Goal: Transaction & Acquisition: Purchase product/service

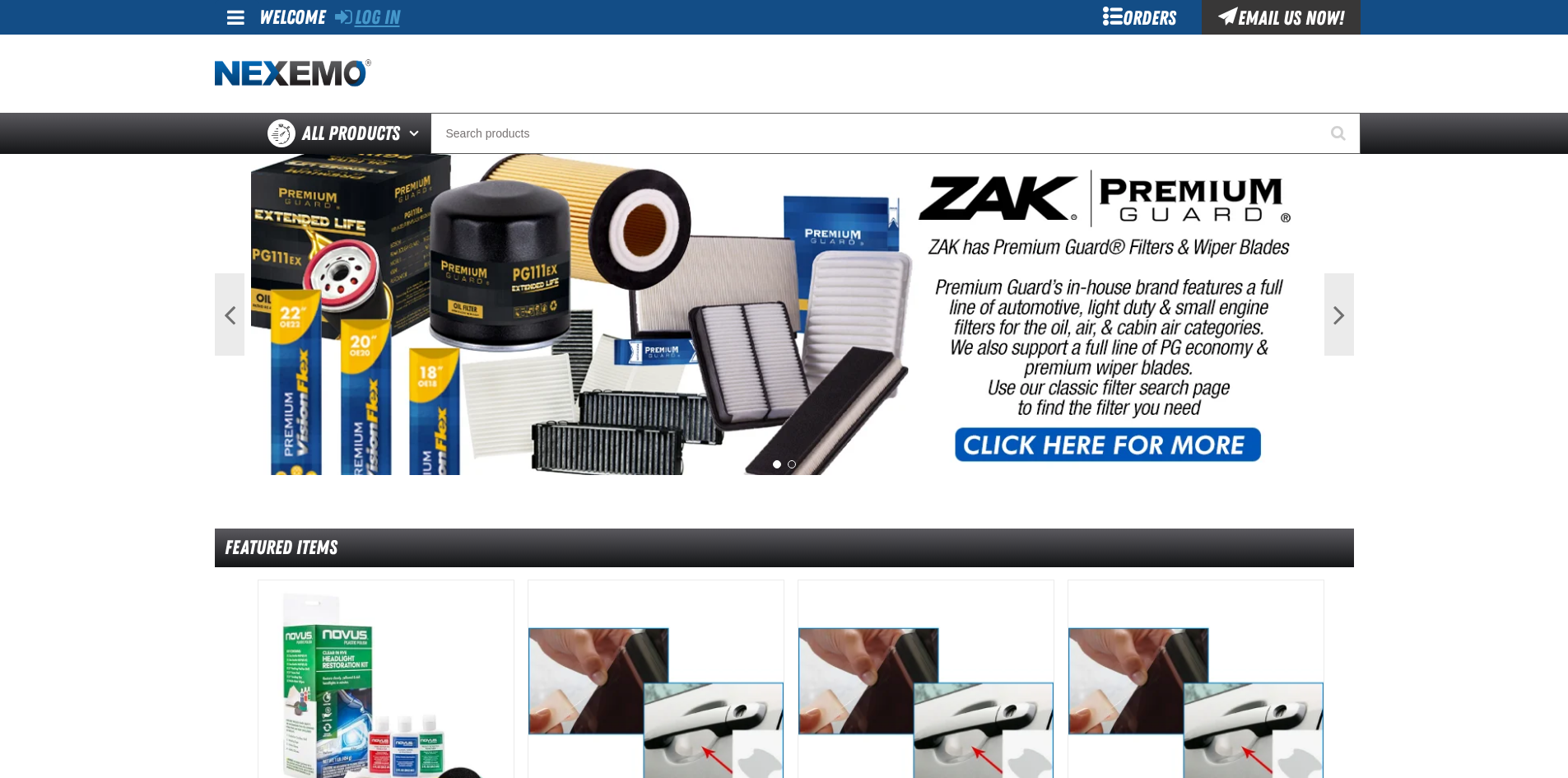
click at [366, 16] on link "Log In" at bounding box center [367, 17] width 65 height 23
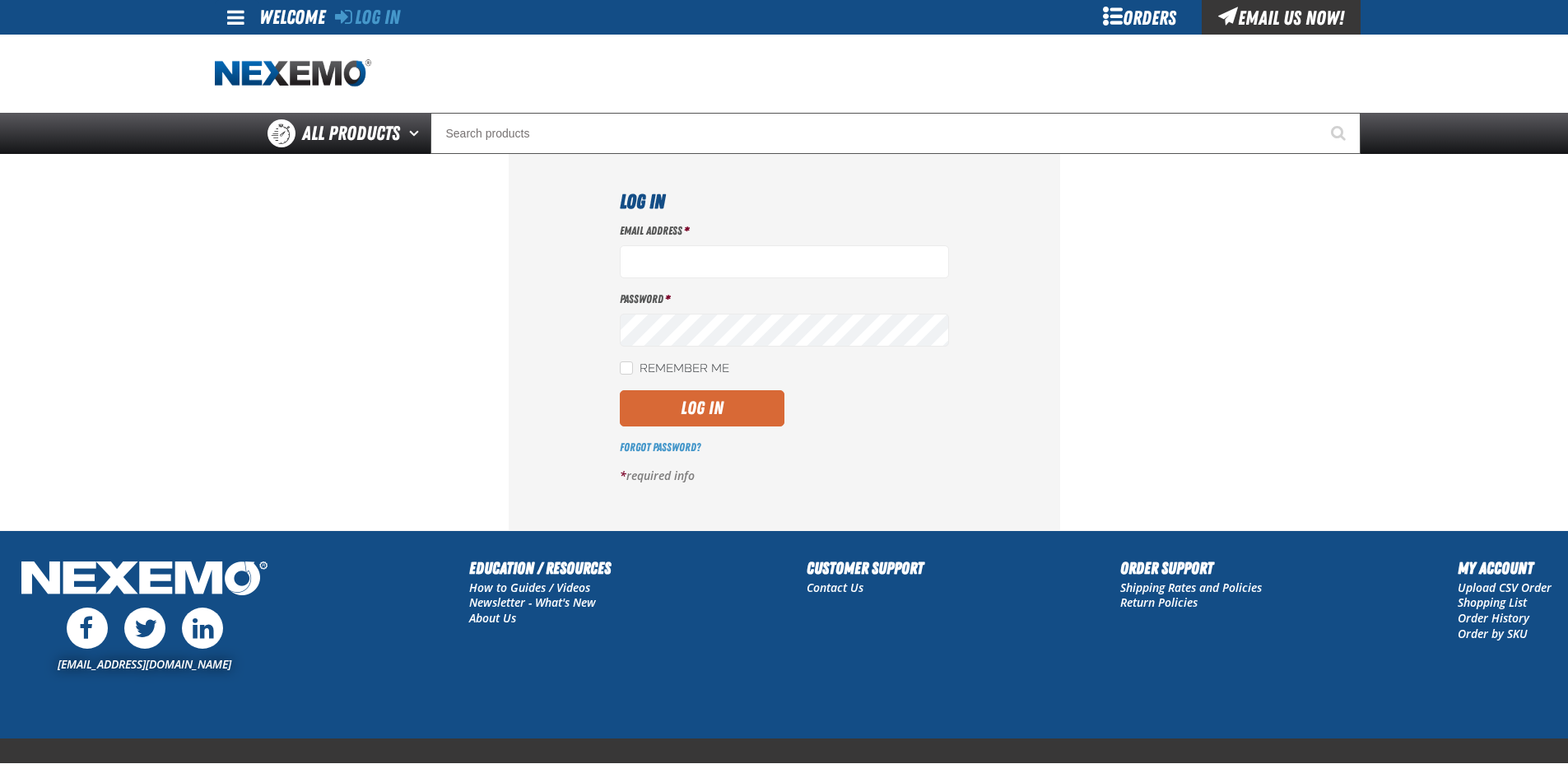
type input "[EMAIL_ADDRESS][DOMAIN_NAME]"
click at [701, 402] on button "Log In" at bounding box center [702, 408] width 165 height 36
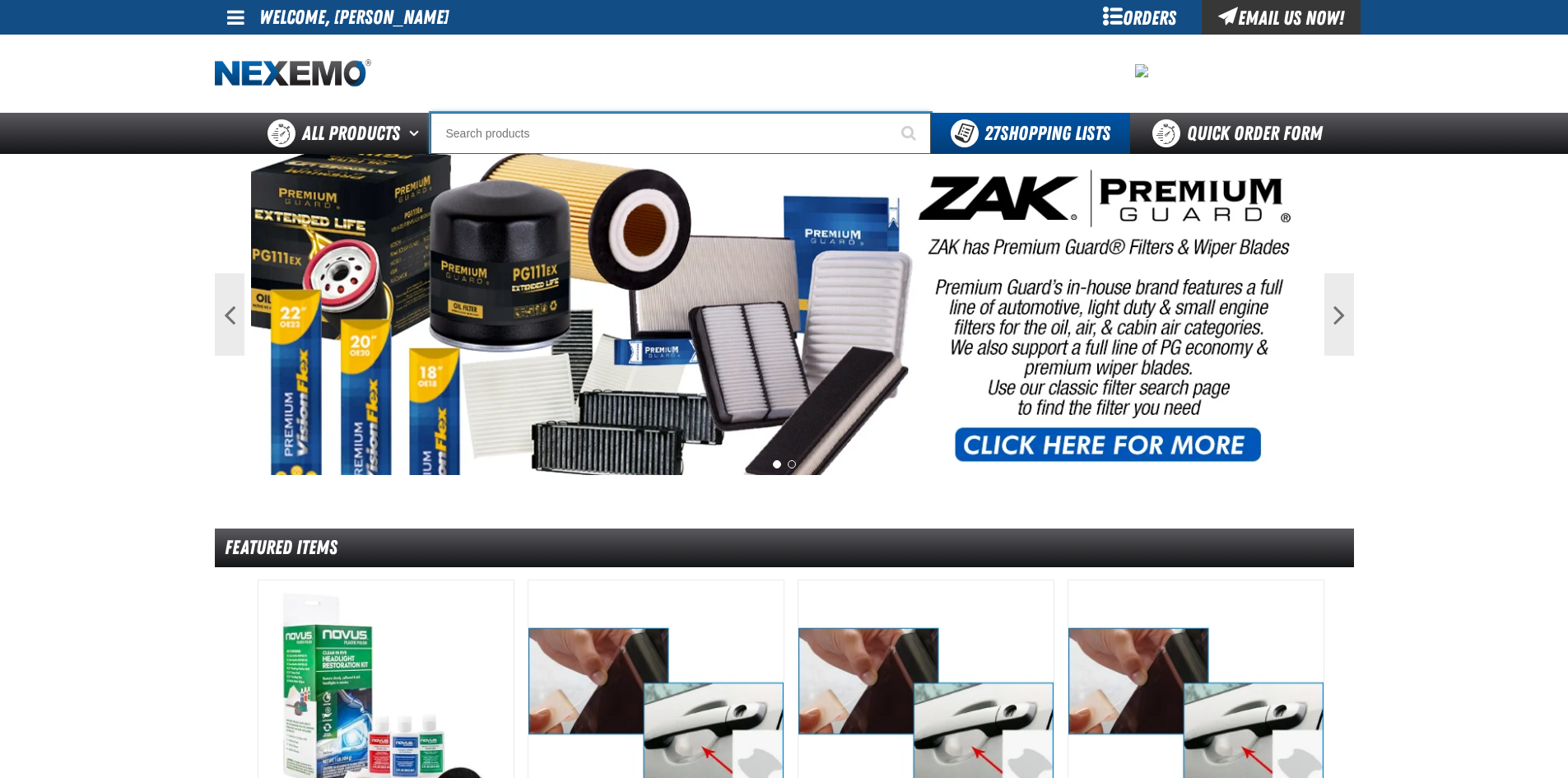
click at [543, 137] on input "Search" at bounding box center [681, 133] width 501 height 41
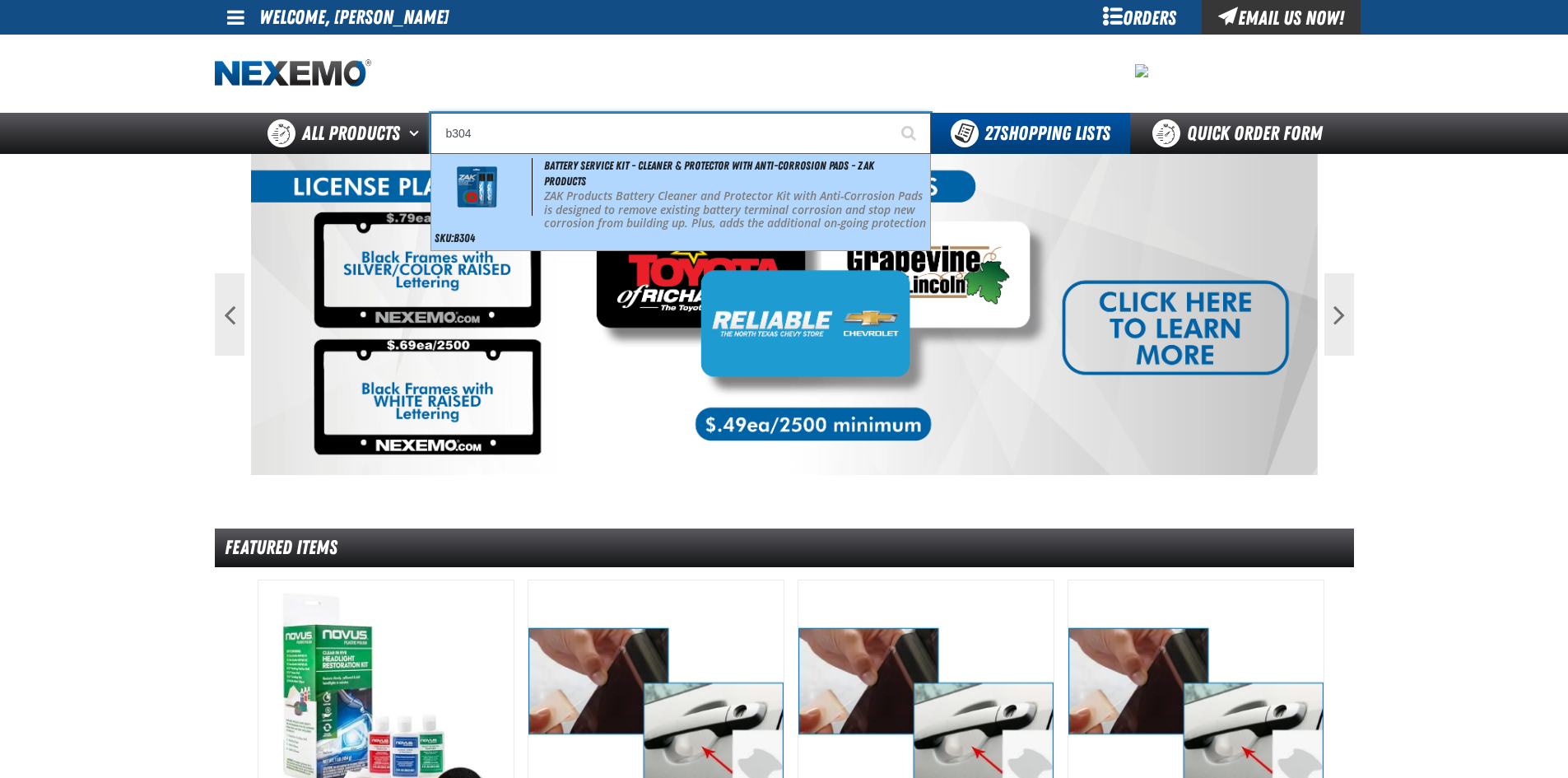
click at [562, 175] on span "Battery Service Kit - Cleaner & Protector with Anti-Corrosion Pads - ZAK Produc…" at bounding box center [709, 173] width 330 height 29
type input "Battery Service Kit - Cleaner & Protector with Anti-Corrosion Pads - ZAK Produc…"
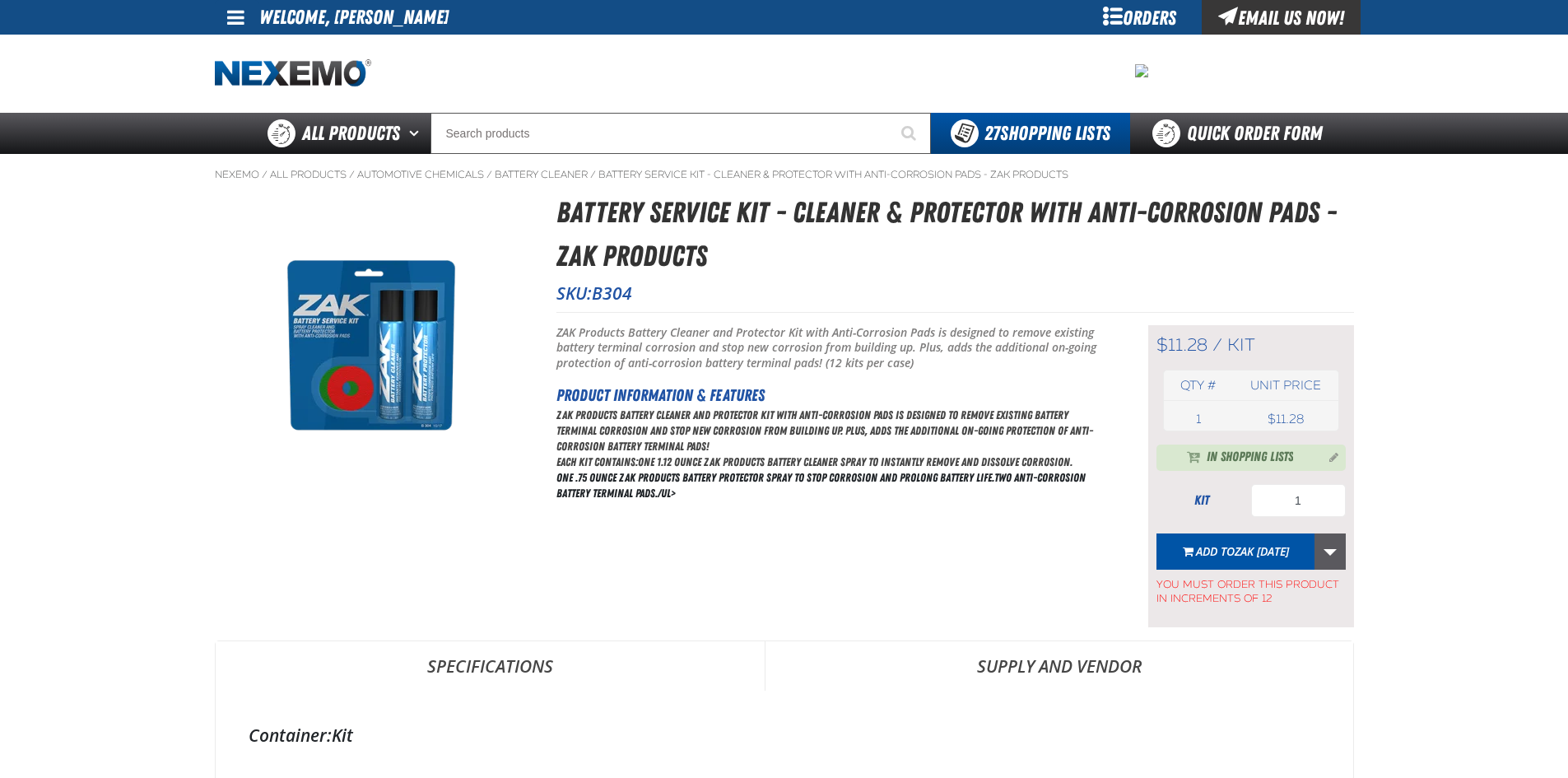
click at [1330, 550] on link "More Actions" at bounding box center [1329, 552] width 31 height 36
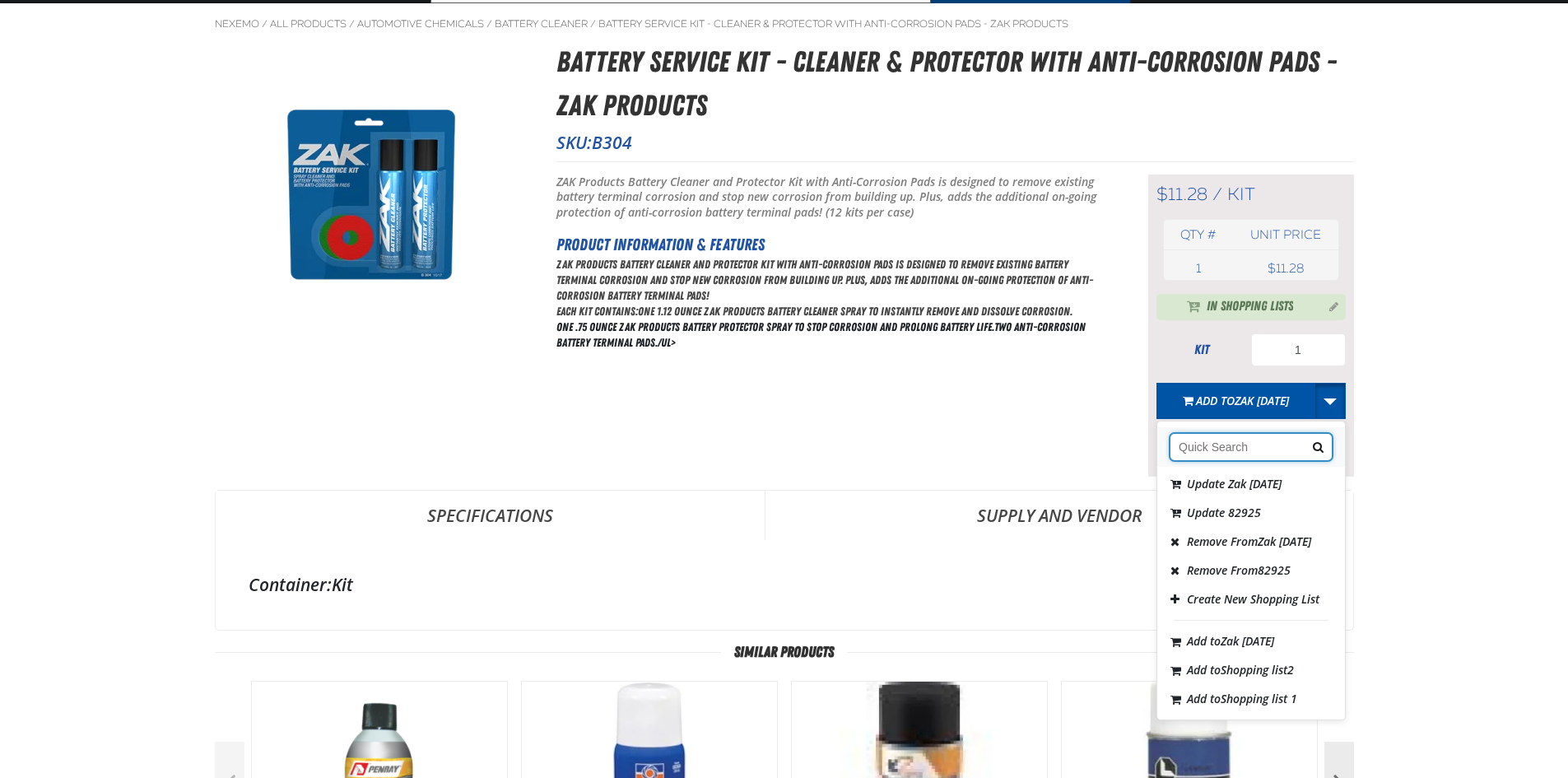
scroll to position [165, 0]
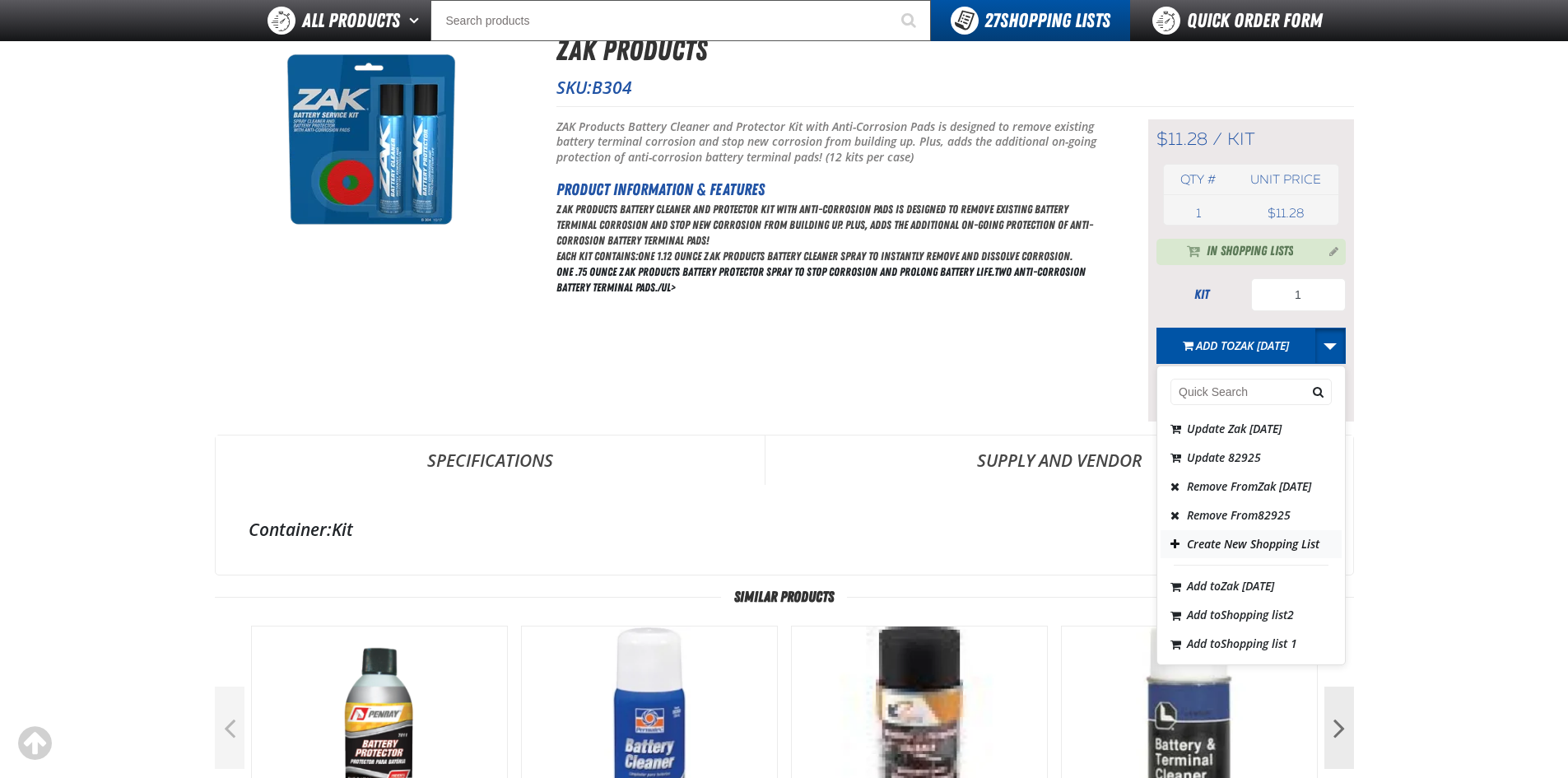
click at [1206, 558] on button "Create New Shopping List" at bounding box center [1250, 543] width 181 height 29
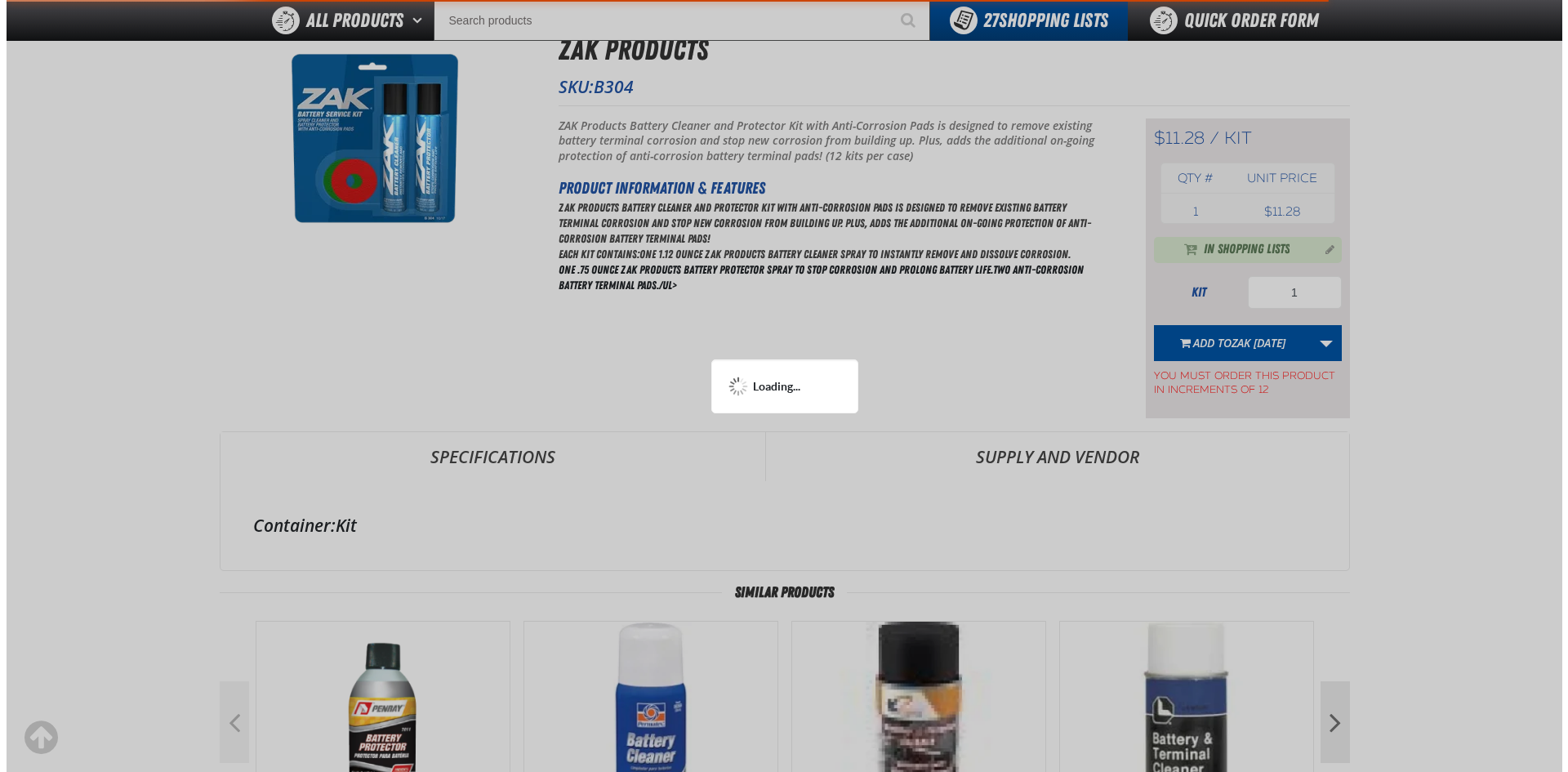
scroll to position [0, 0]
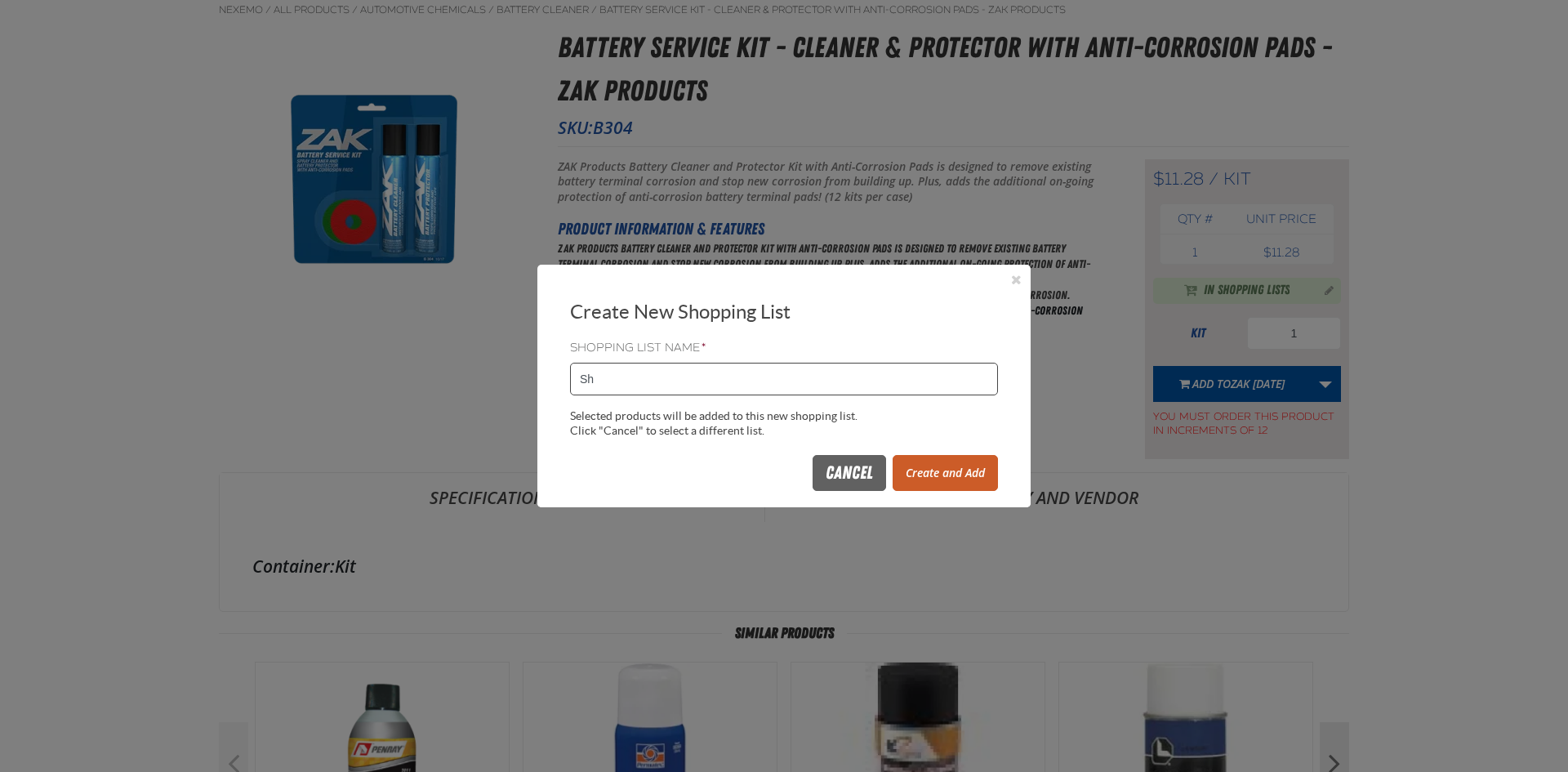
type input "S"
type input "129945"
click at [961, 471] on button "Create and Add" at bounding box center [945, 473] width 105 height 36
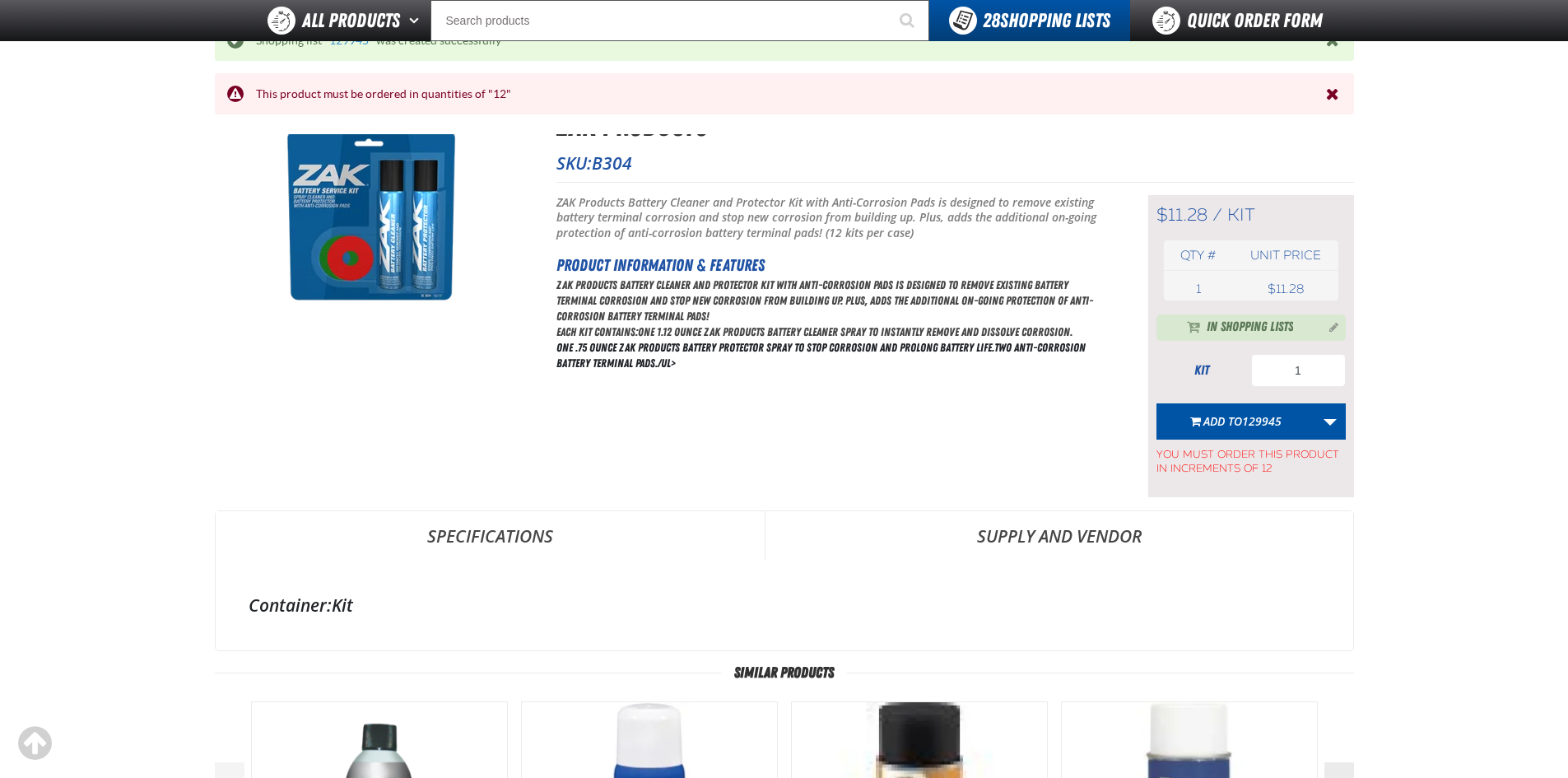
scroll to position [134, 0]
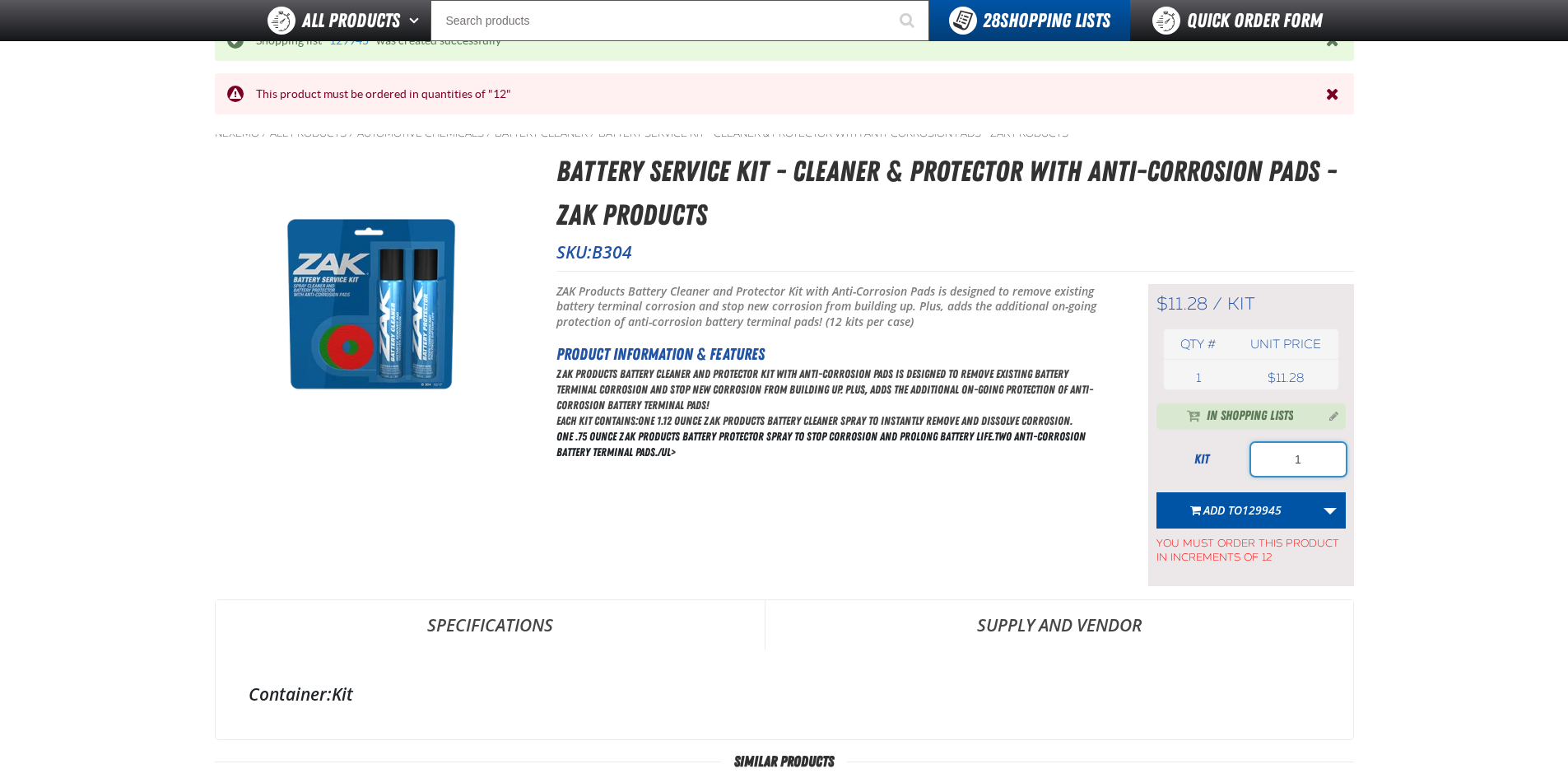
drag, startPoint x: 1285, startPoint y: 463, endPoint x: 1302, endPoint y: 459, distance: 17.5
click at [1302, 459] on input "1" at bounding box center [1298, 459] width 95 height 33
type input "48"
click at [1237, 505] on span "Add to 129945" at bounding box center [1242, 510] width 78 height 16
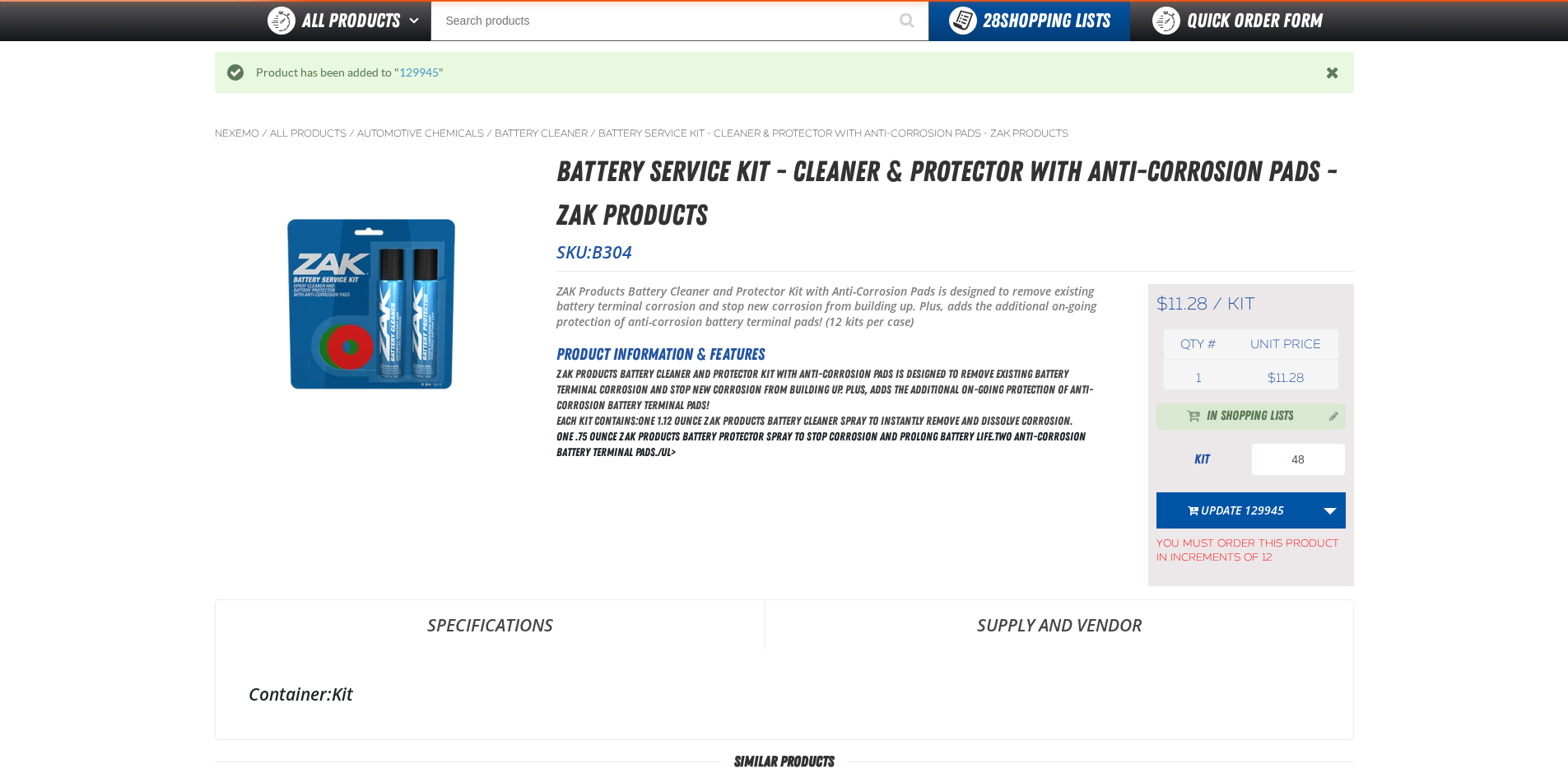
scroll to position [0, 0]
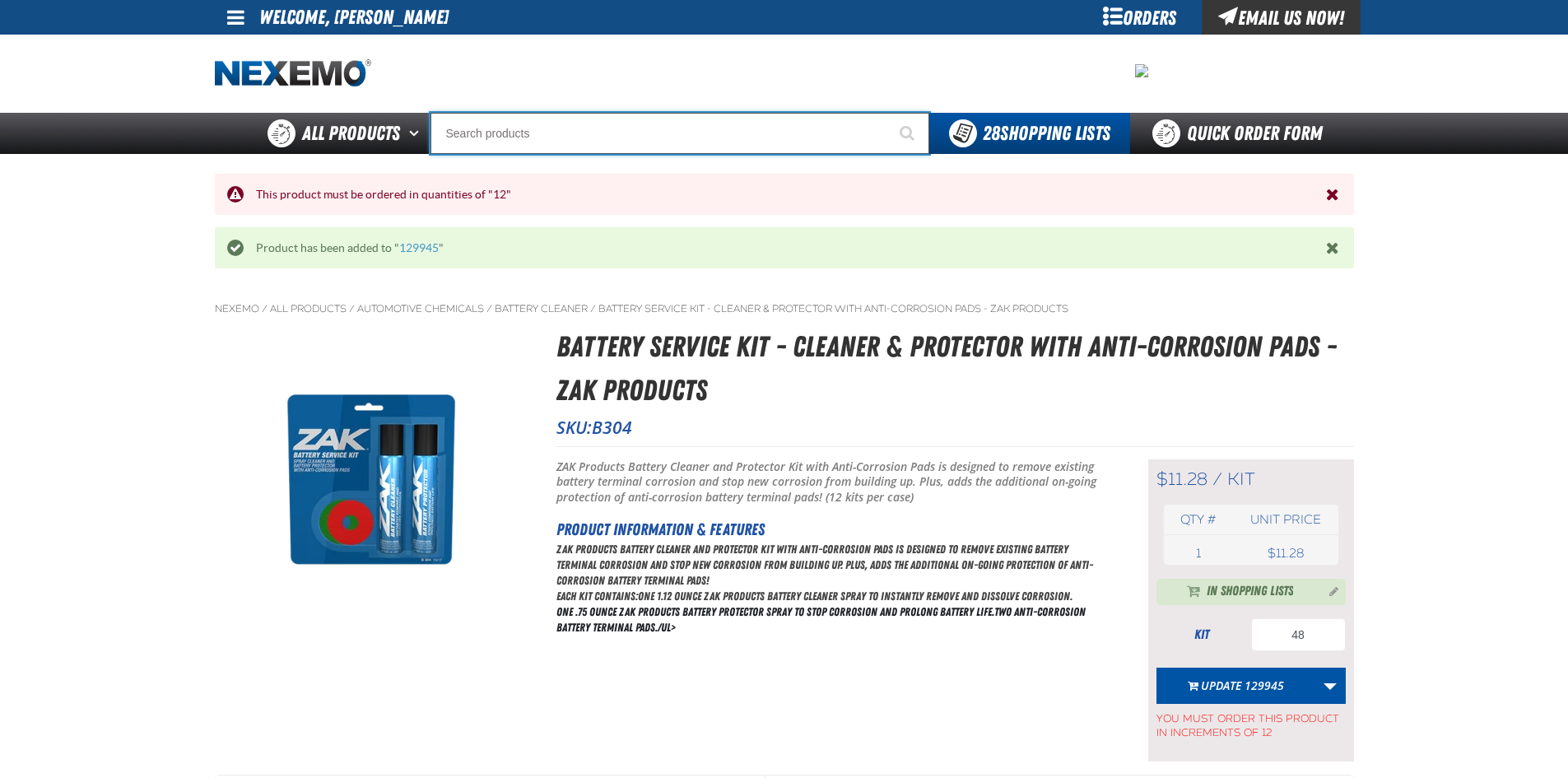
click at [506, 134] on input "Search" at bounding box center [680, 133] width 499 height 41
type input "C"
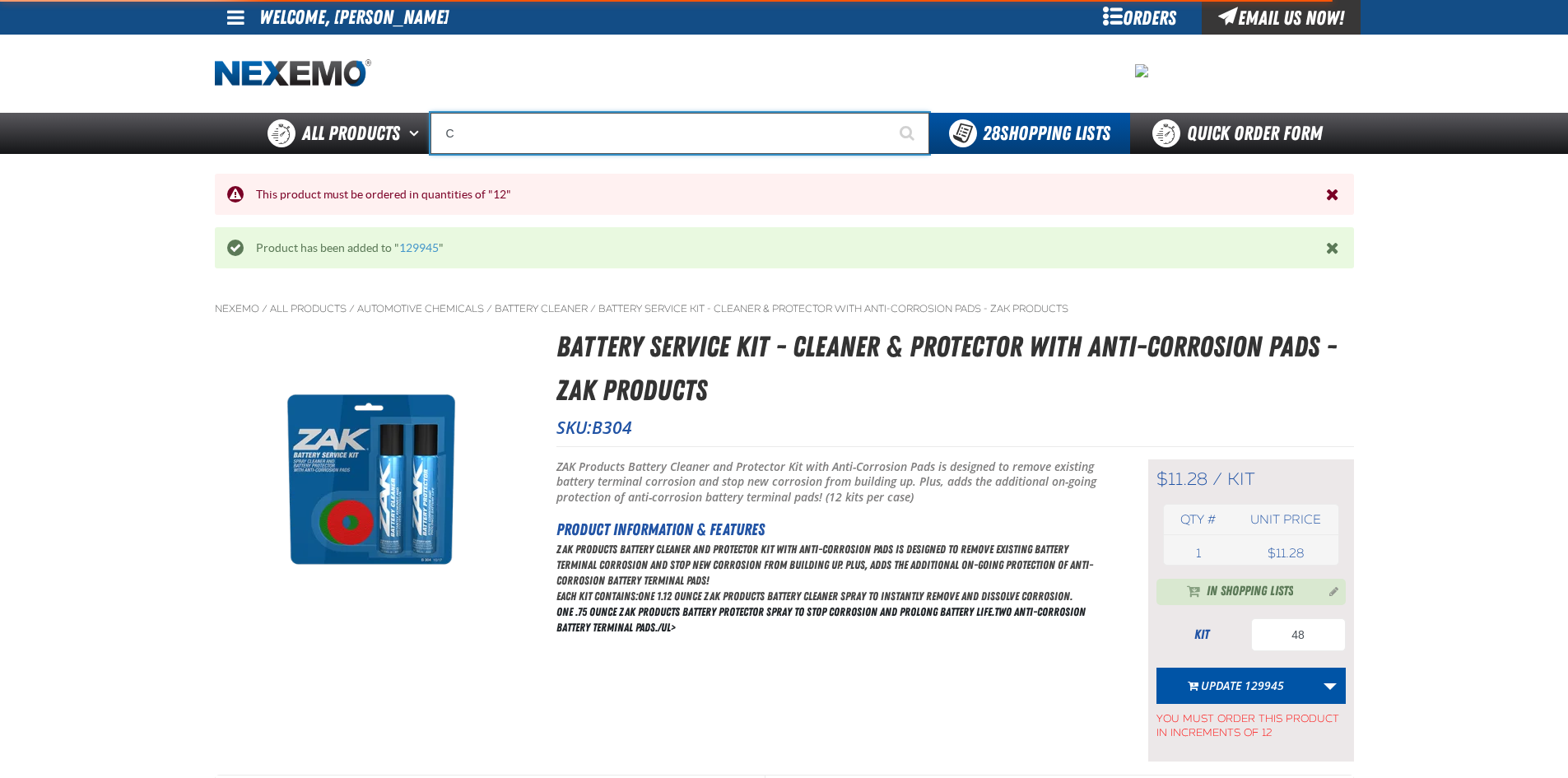
type input "C Alkaline Battery 1.5 Volt (12 per pack)"
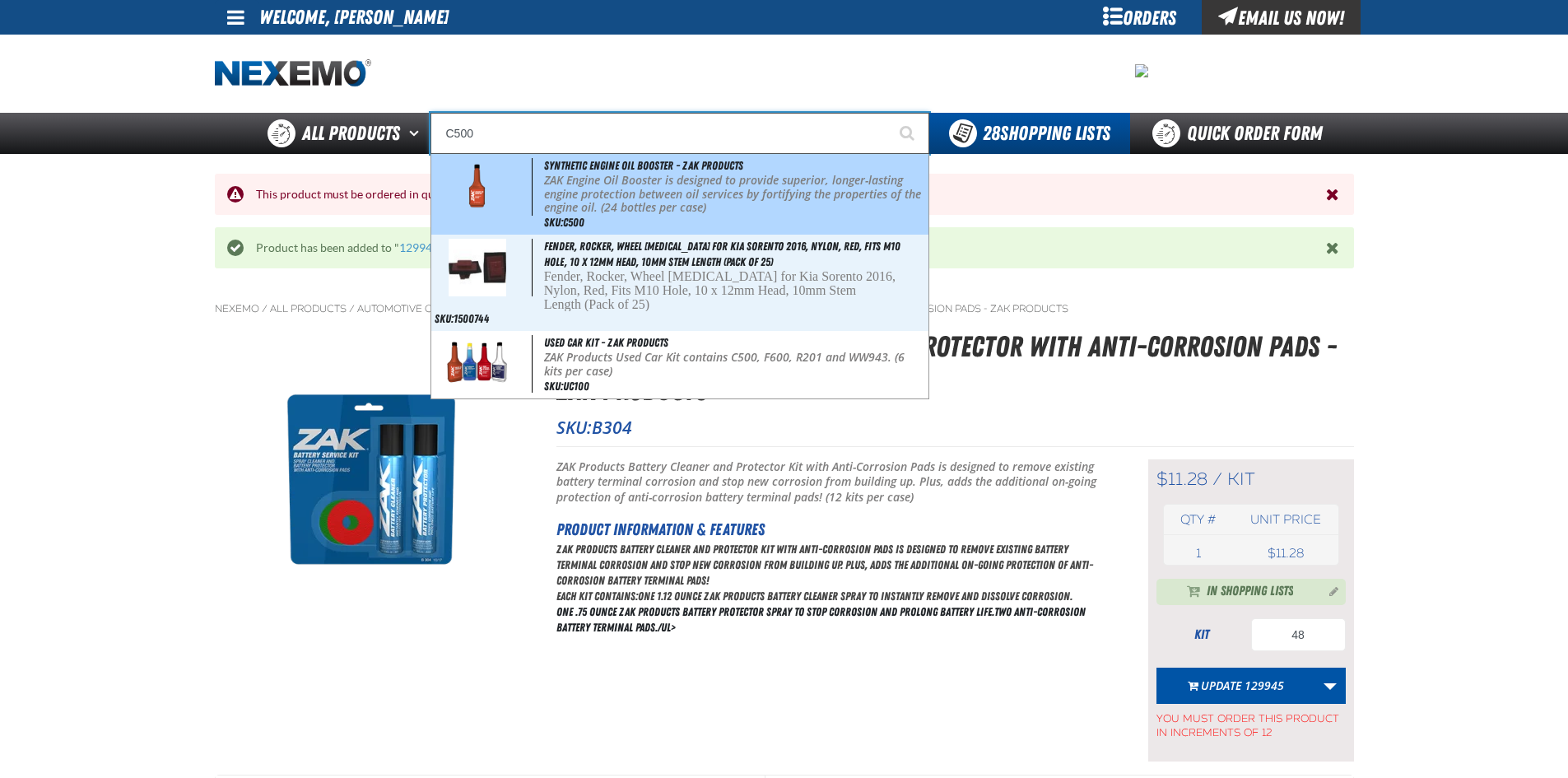
click at [502, 175] on img at bounding box center [477, 187] width 75 height 58
type input "Synthetic Engine Oil Booster - ZAK Products"
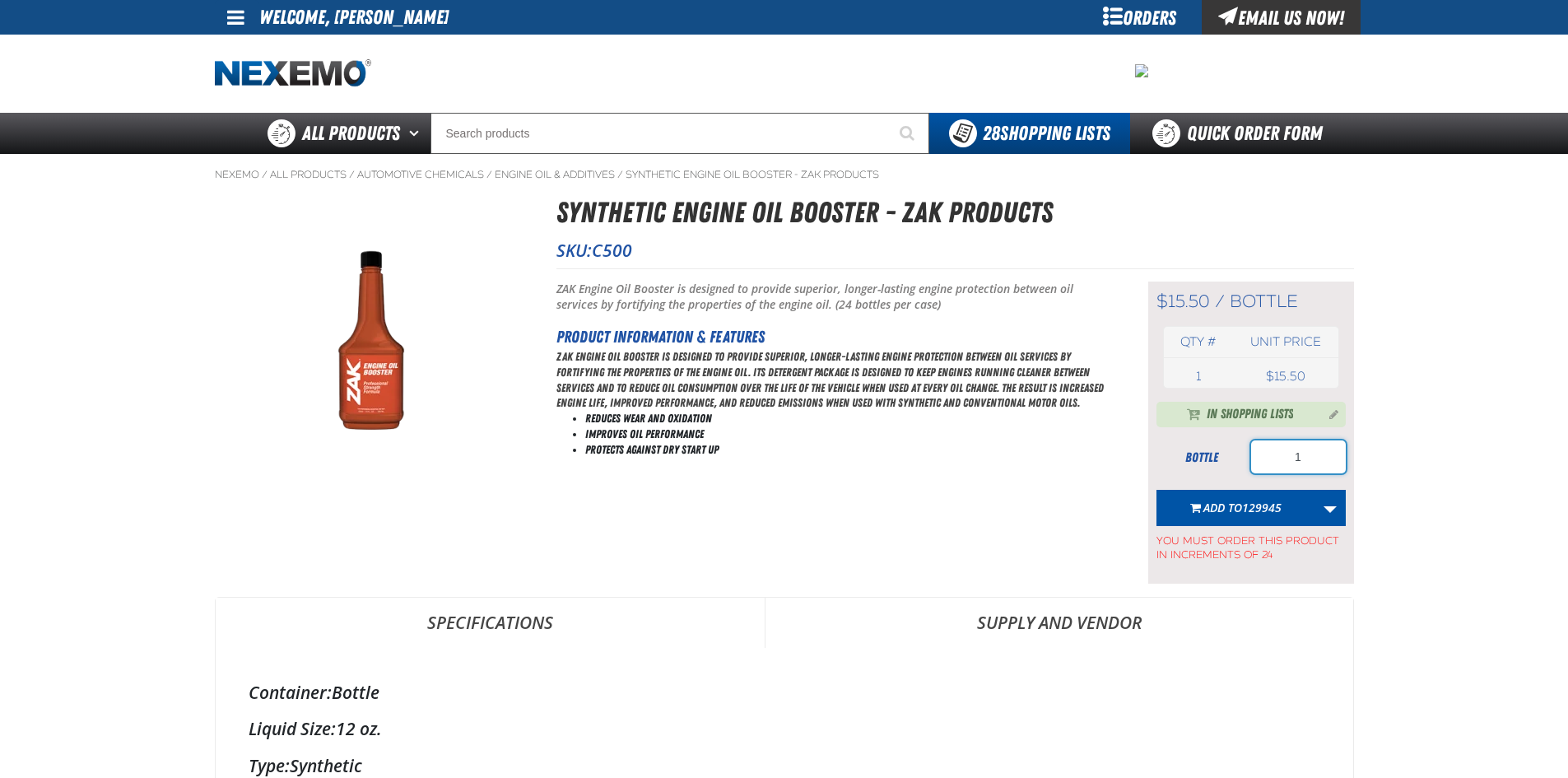
drag, startPoint x: 1279, startPoint y: 457, endPoint x: 1323, endPoint y: 444, distance: 45.9
click at [1323, 444] on input "1" at bounding box center [1298, 457] width 95 height 33
type input "72"
click at [1248, 514] on span "129945" at bounding box center [1262, 508] width 40 height 16
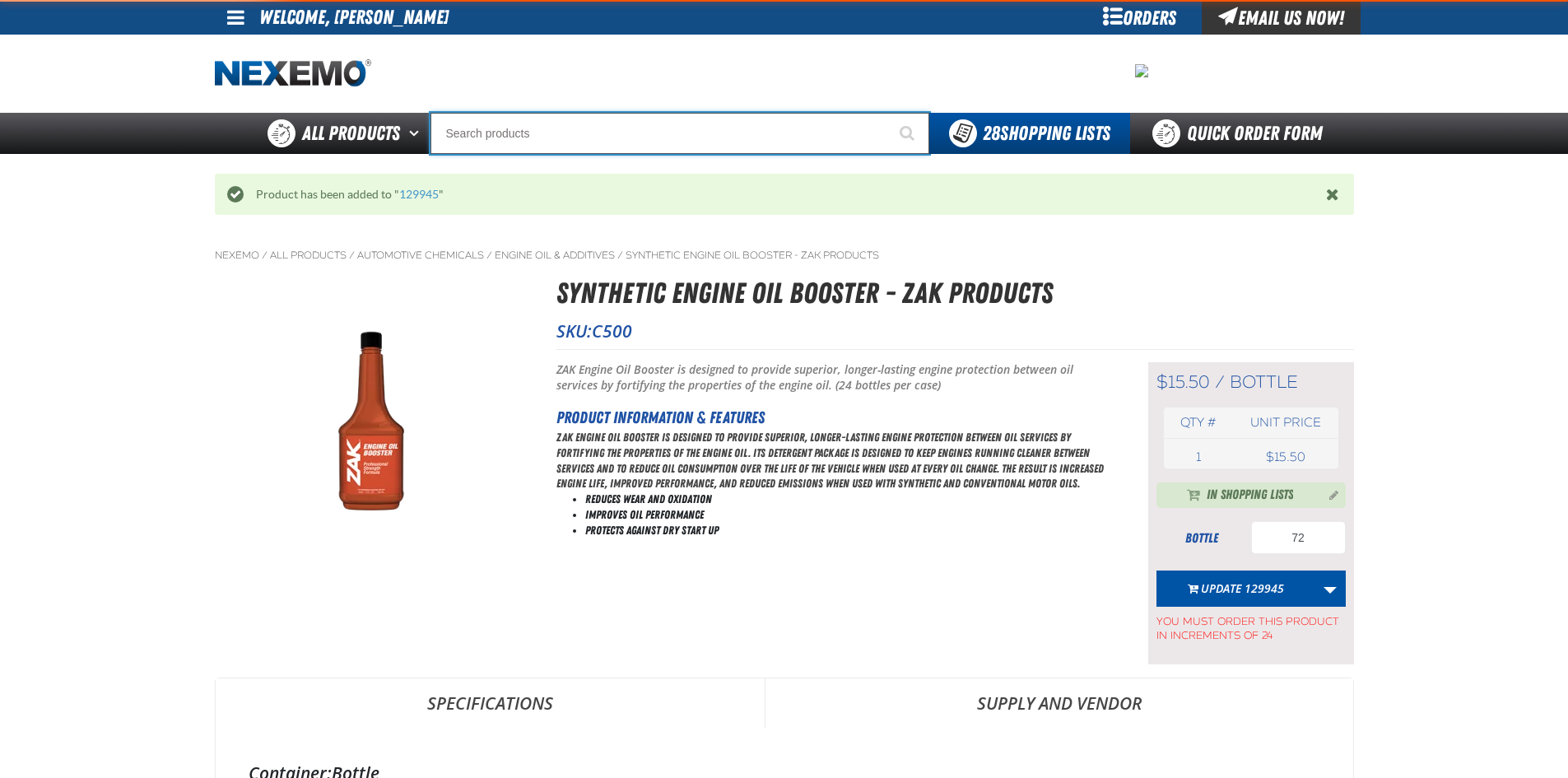
click at [511, 137] on input "Search" at bounding box center [680, 133] width 499 height 41
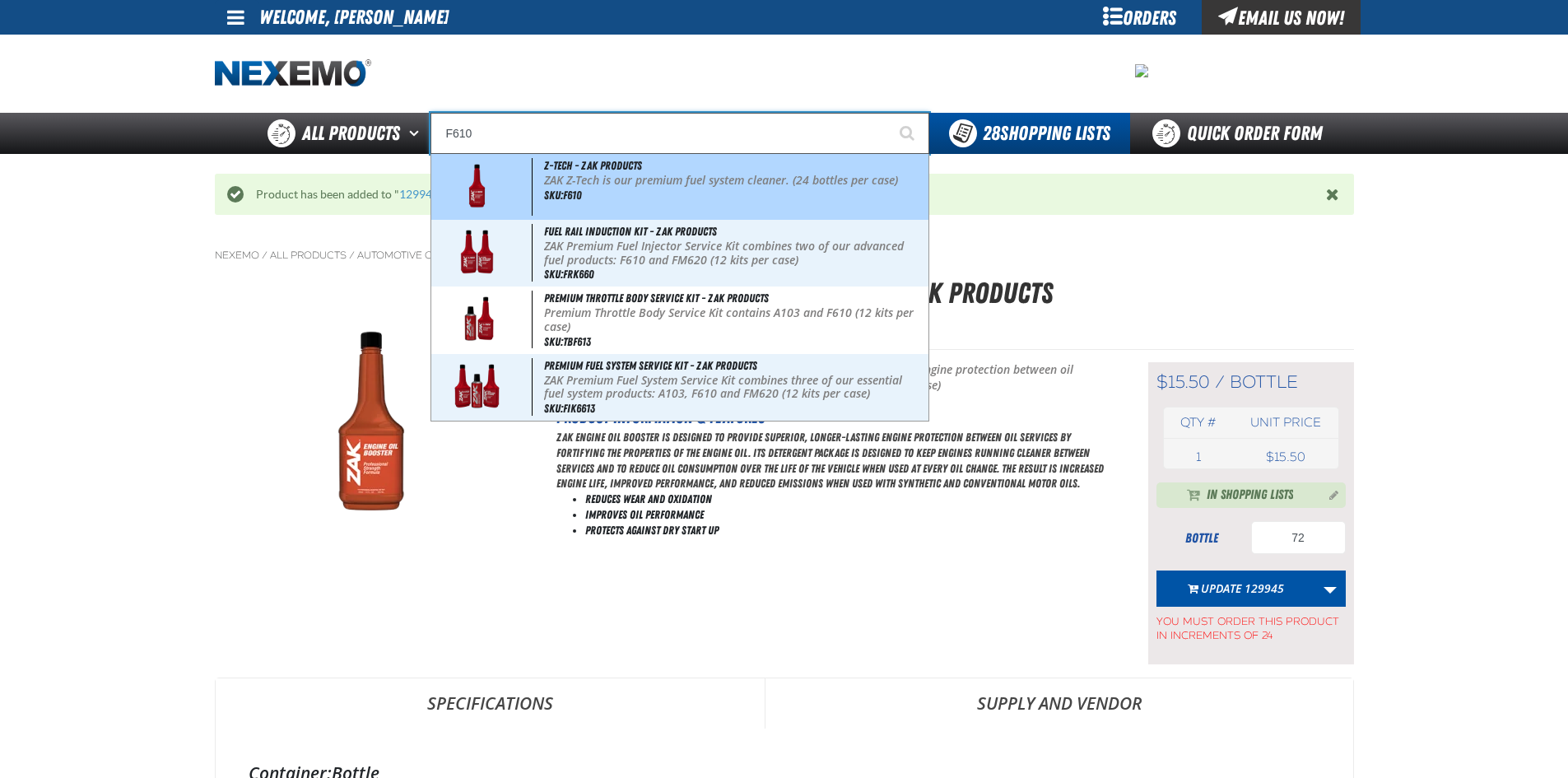
click at [487, 166] on img at bounding box center [477, 187] width 75 height 58
type input "Z-Tech - ZAK Products"
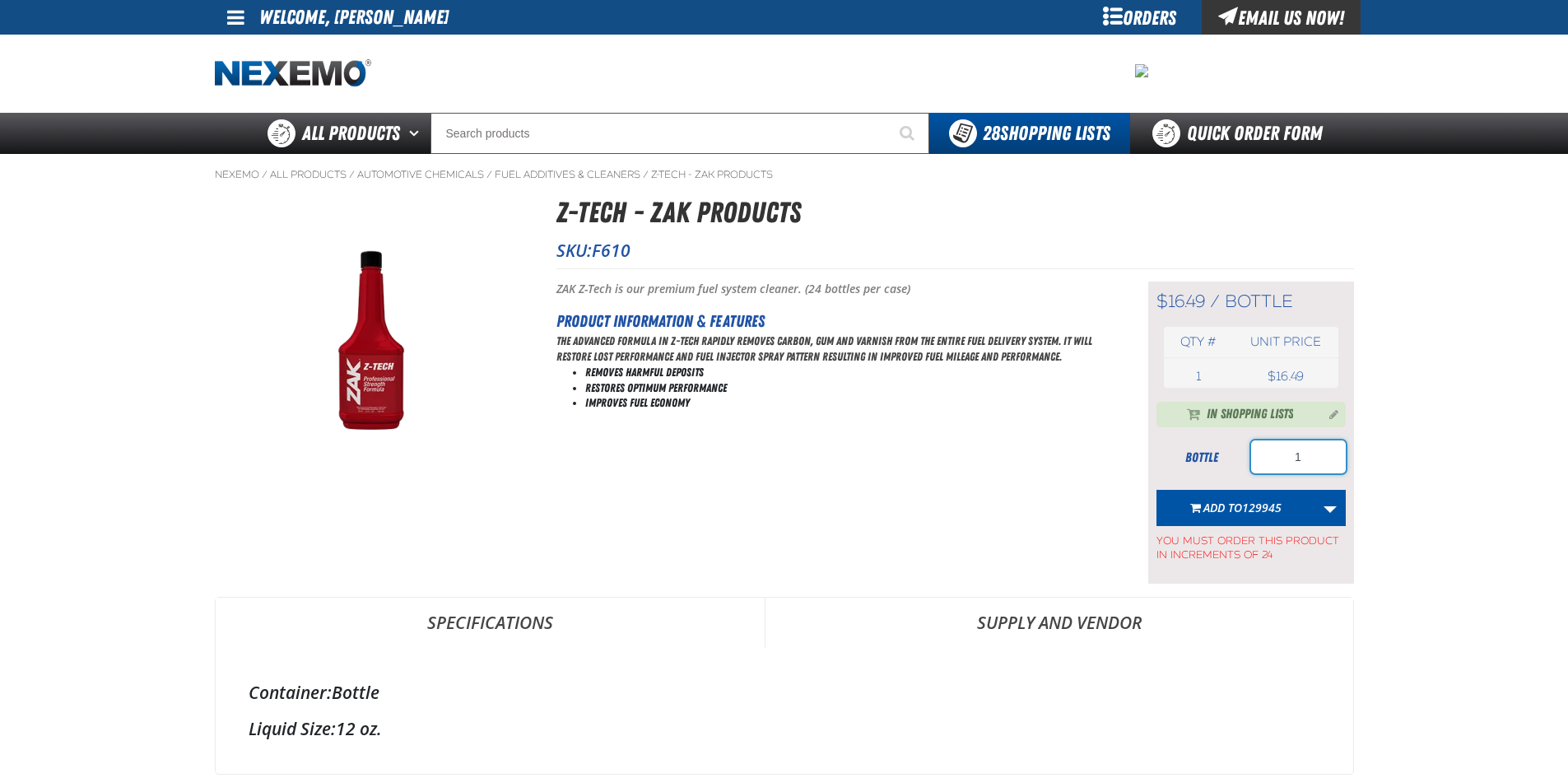
drag, startPoint x: 1288, startPoint y: 463, endPoint x: 1305, endPoint y: 457, distance: 18.0
click at [1305, 457] on input "1" at bounding box center [1298, 457] width 95 height 33
type input "72"
click at [1255, 500] on span "129945" at bounding box center [1262, 508] width 40 height 16
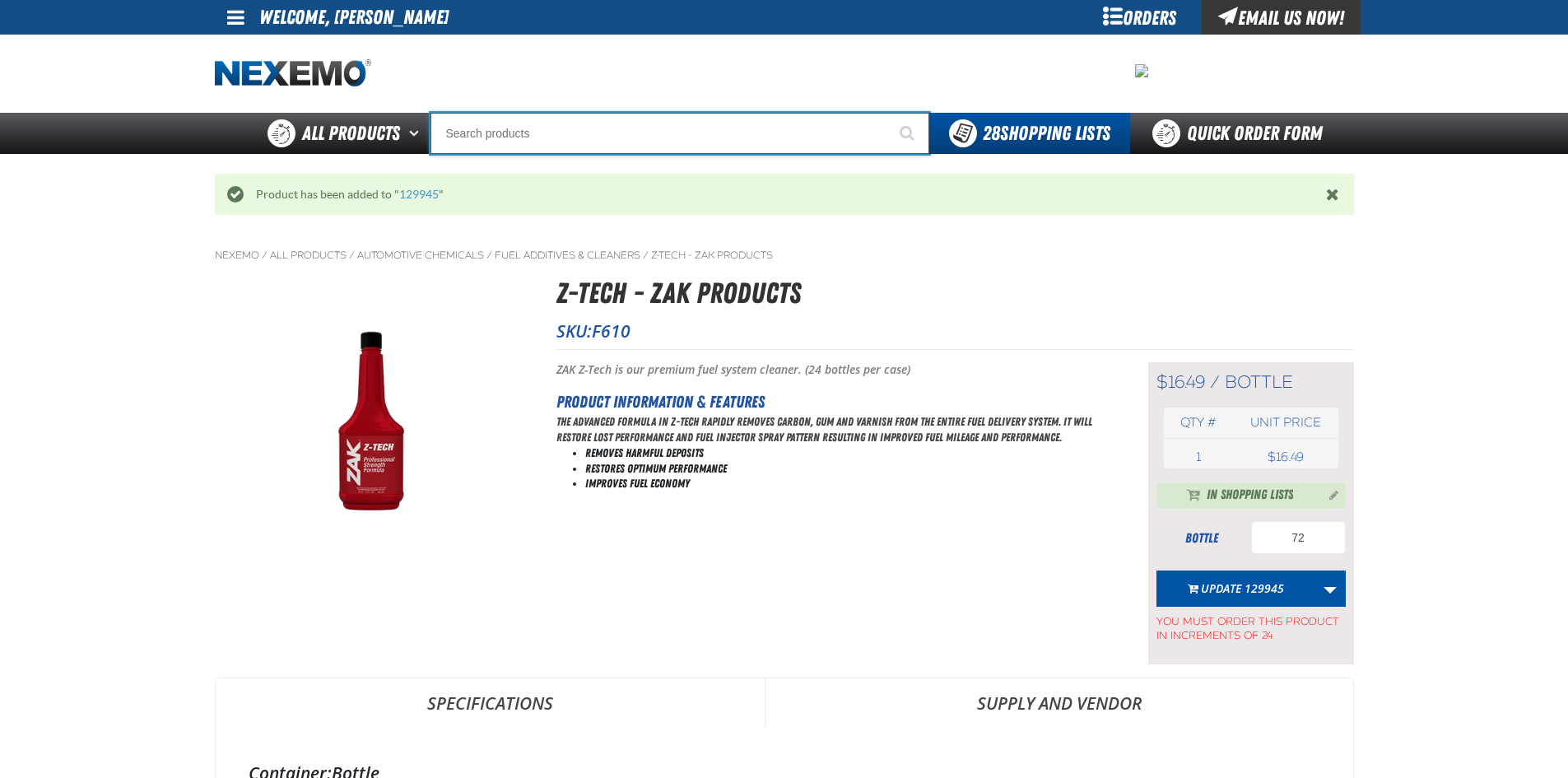
click at [529, 137] on input "Search" at bounding box center [680, 133] width 499 height 41
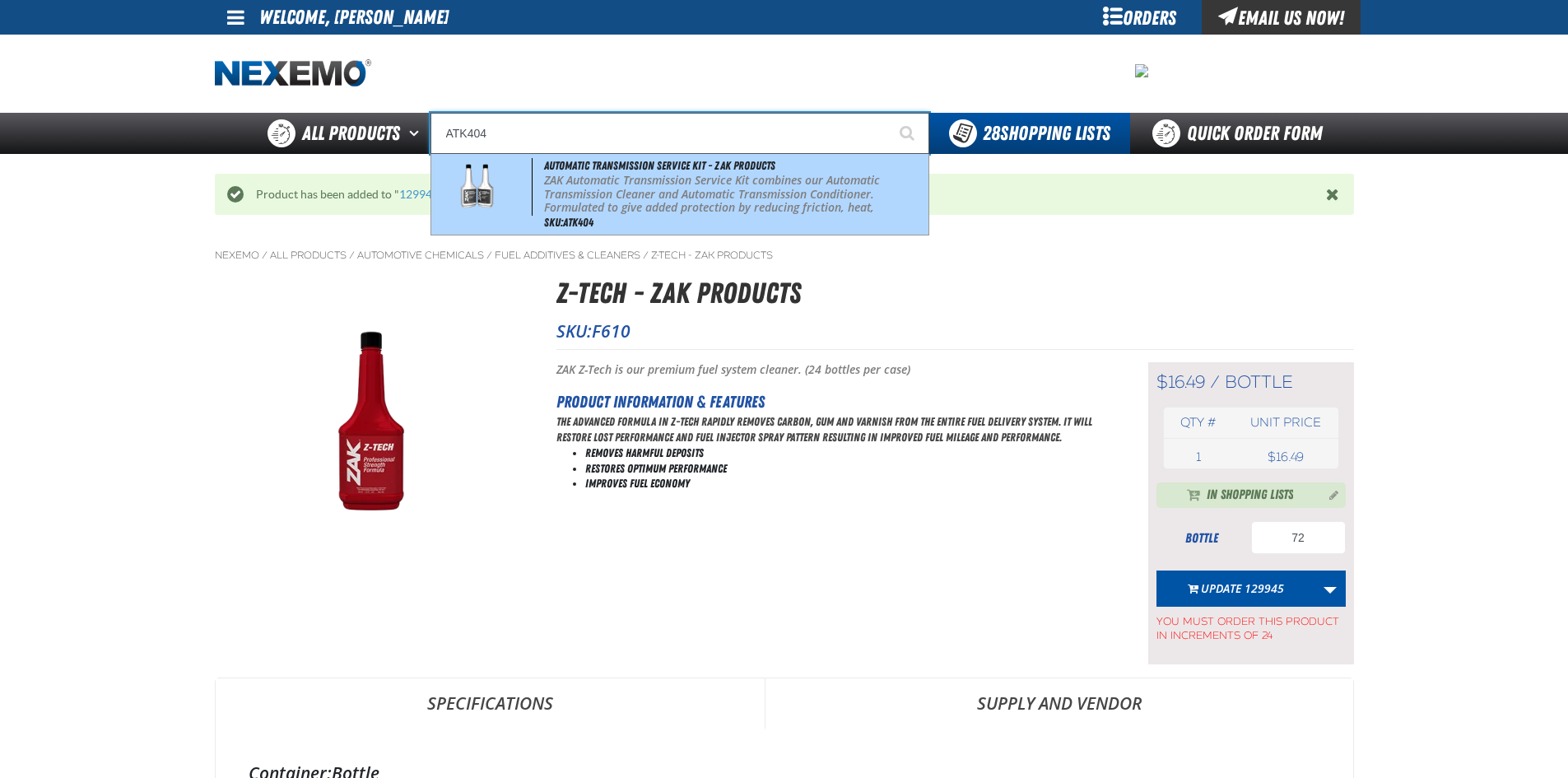
click at [506, 200] on img at bounding box center [477, 187] width 75 height 58
type input "Automatic Transmission Service Kit - ZAK Products"
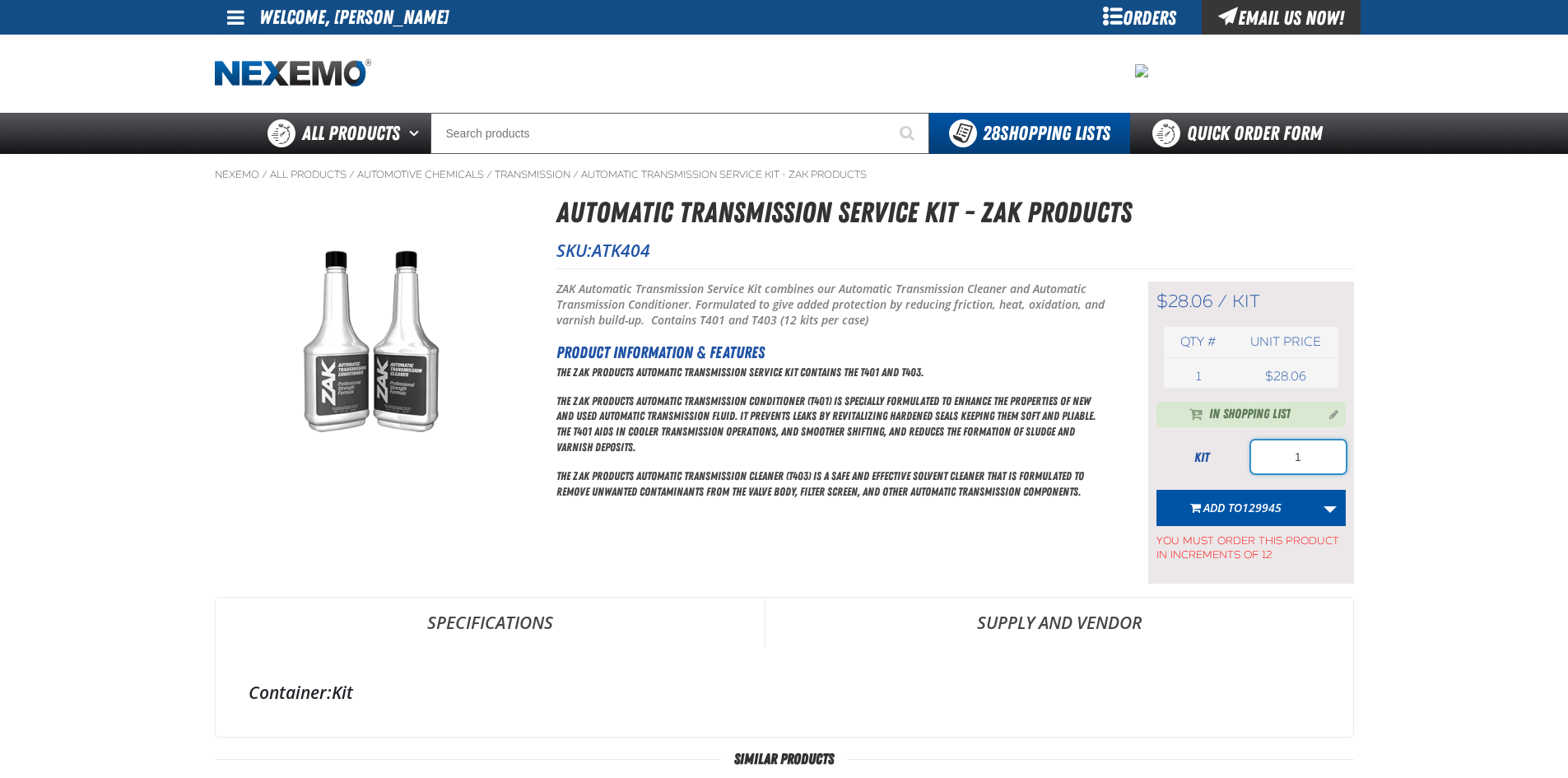
click at [1313, 460] on input "1" at bounding box center [1298, 457] width 95 height 33
type input "12"
click at [1251, 501] on span "129945" at bounding box center [1262, 508] width 40 height 16
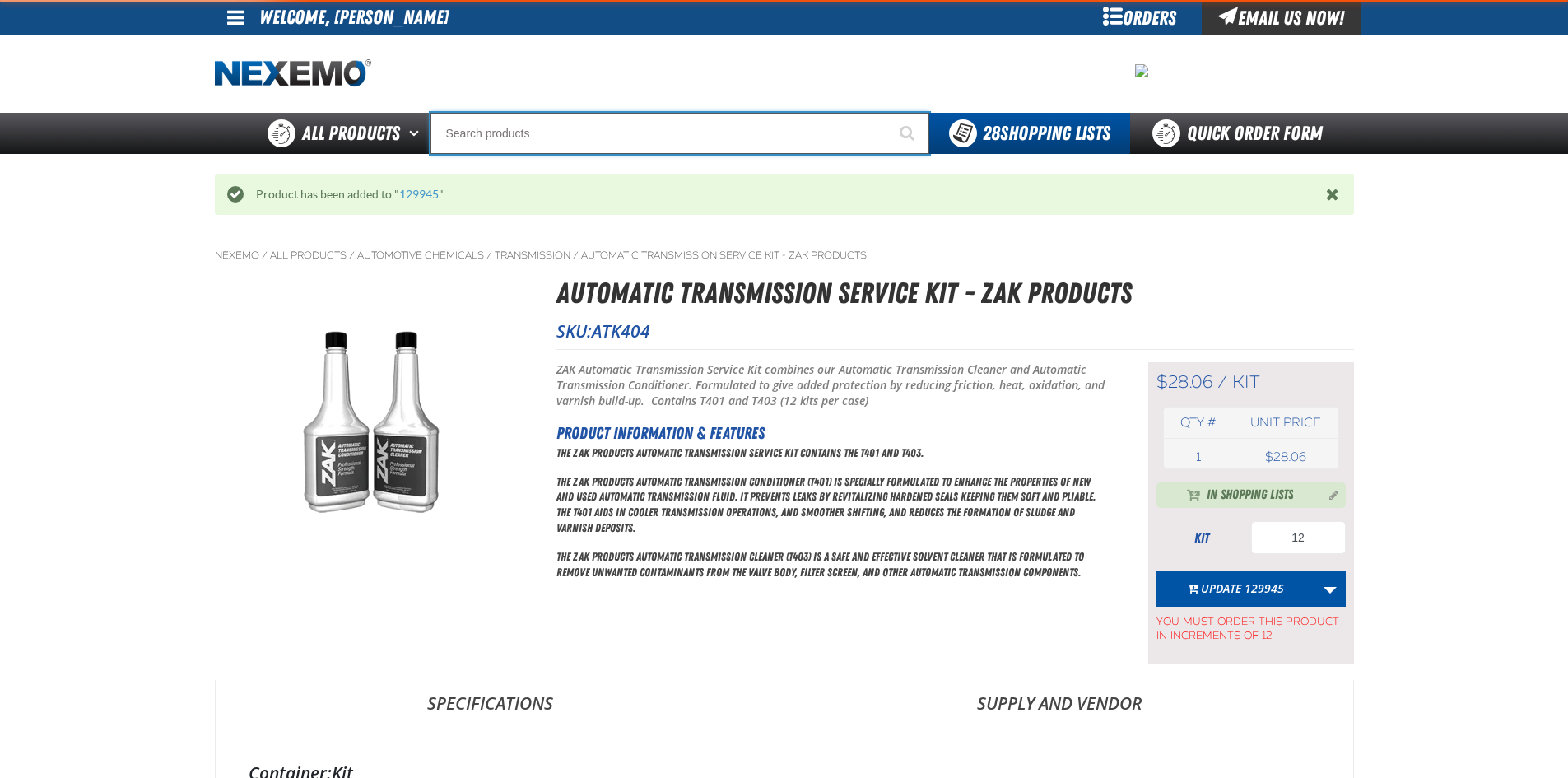
click at [512, 133] on input "Search" at bounding box center [680, 133] width 499 height 41
type input "AC"
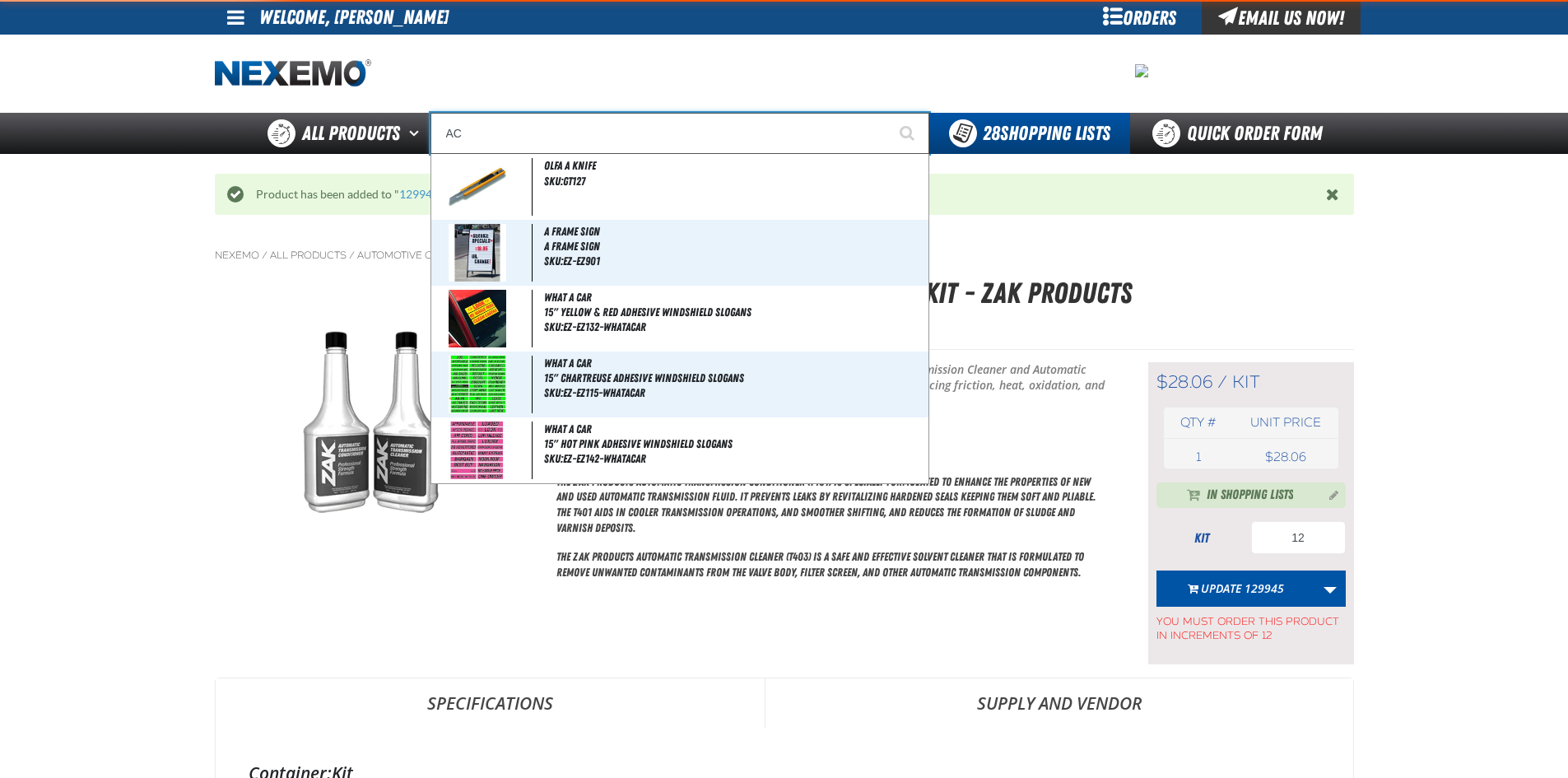
type input "AC Power Booster - ZAK Products"
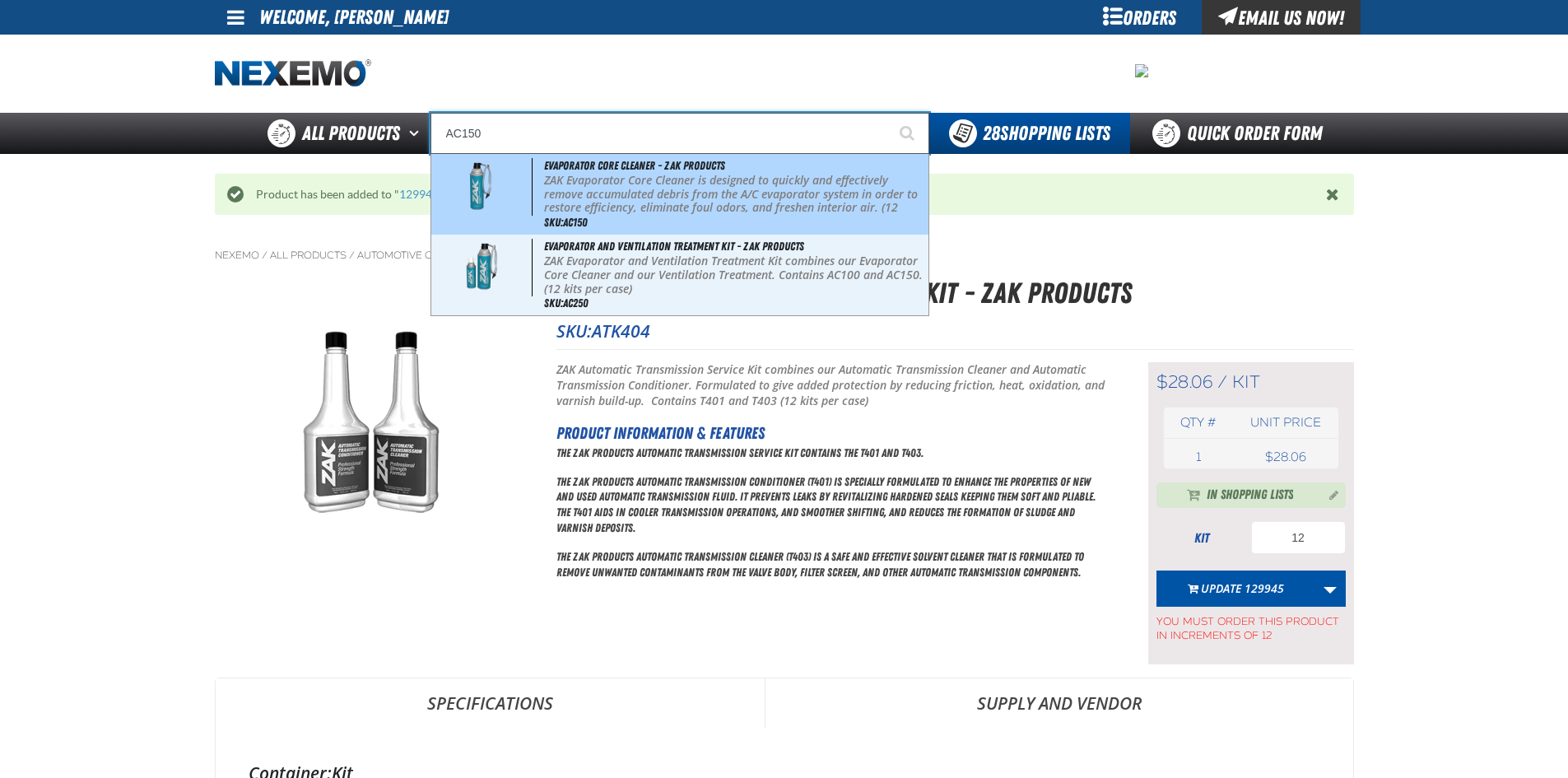
click at [506, 169] on img at bounding box center [477, 187] width 75 height 58
type input "Evaporator Core Cleaner - ZAK Products"
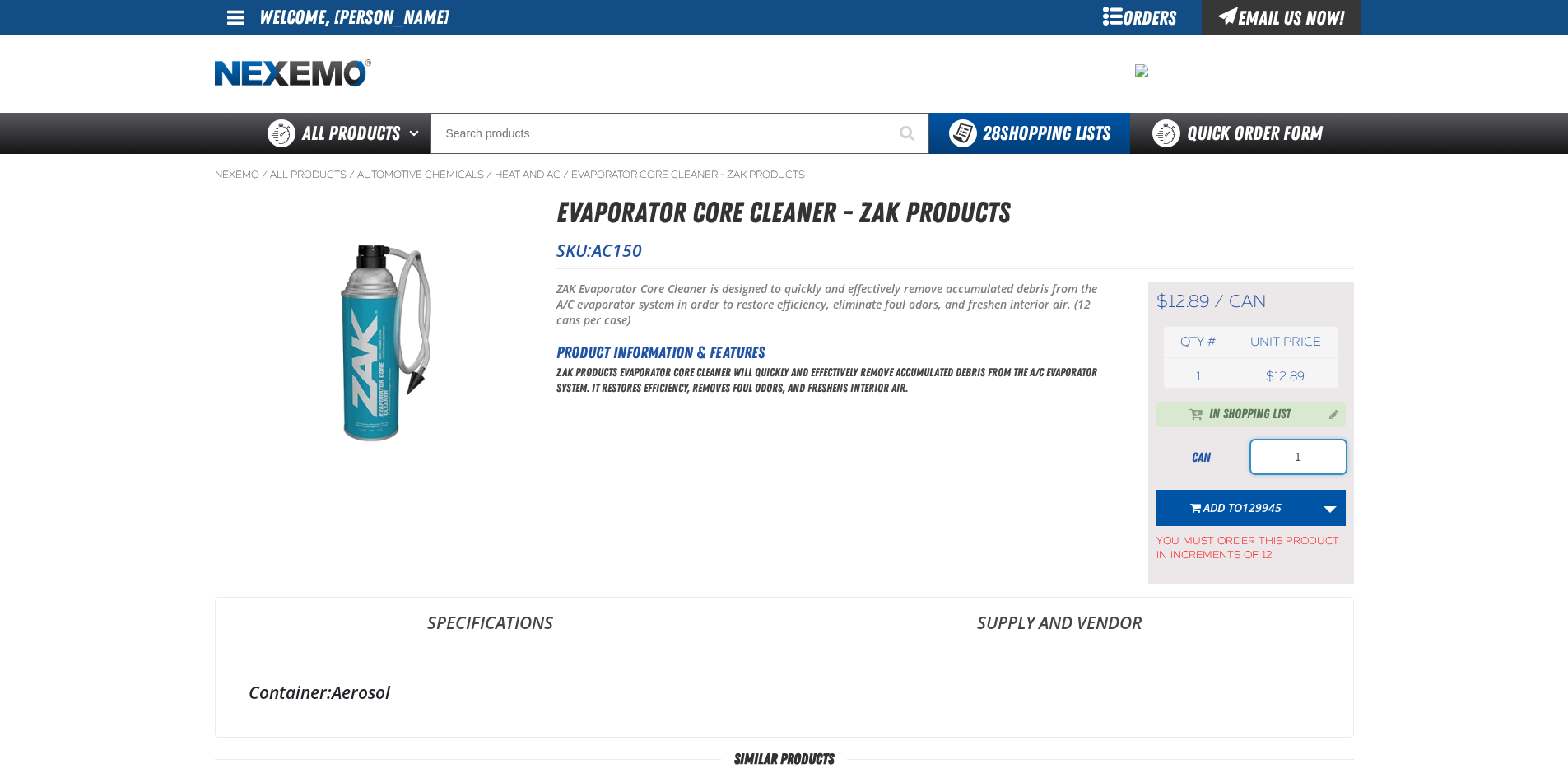
click at [1303, 454] on input "1" at bounding box center [1298, 457] width 95 height 33
type input "12"
click at [1260, 504] on span "129945" at bounding box center [1262, 508] width 40 height 16
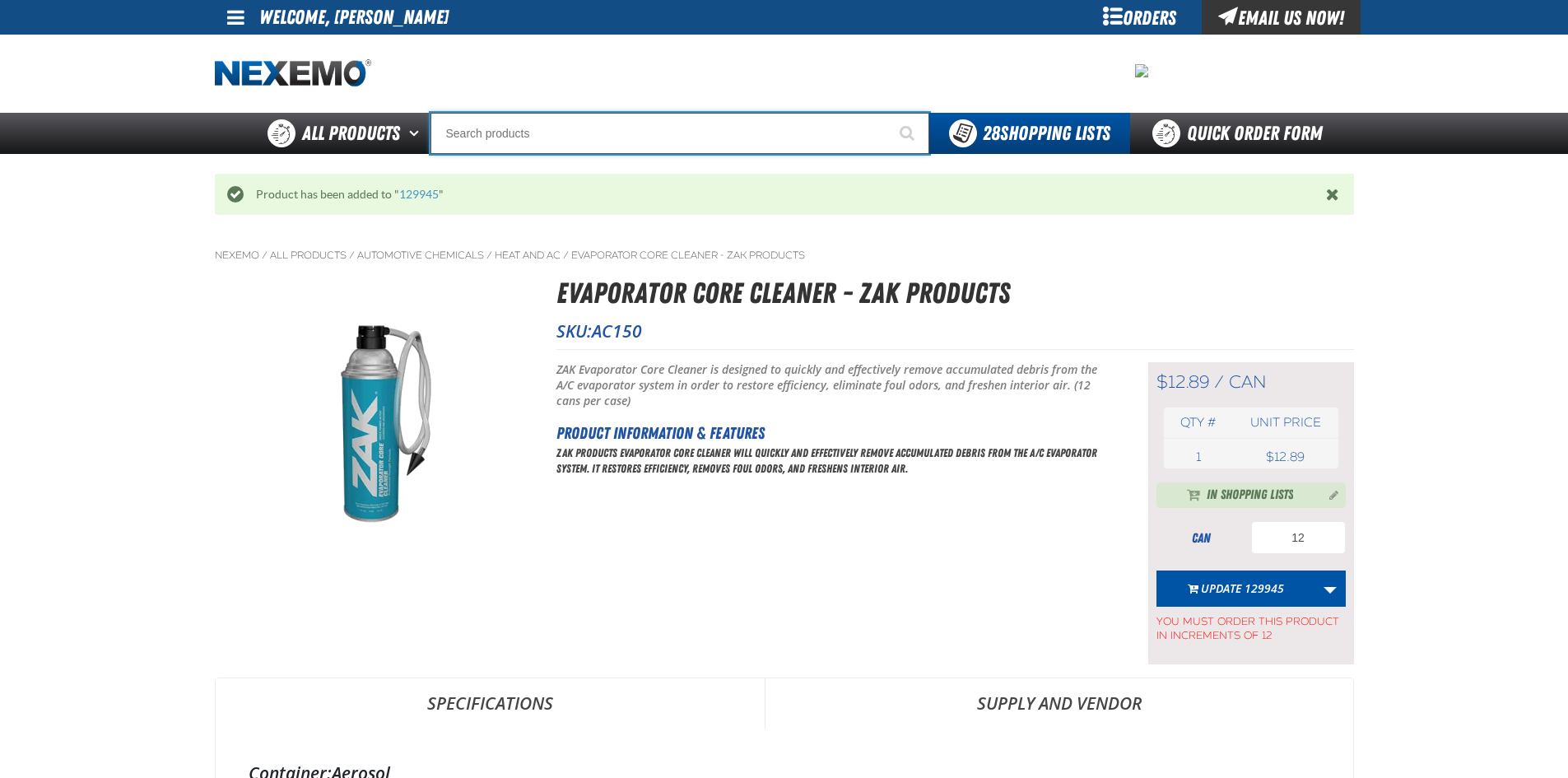
click at [533, 130] on input "Search" at bounding box center [680, 133] width 499 height 41
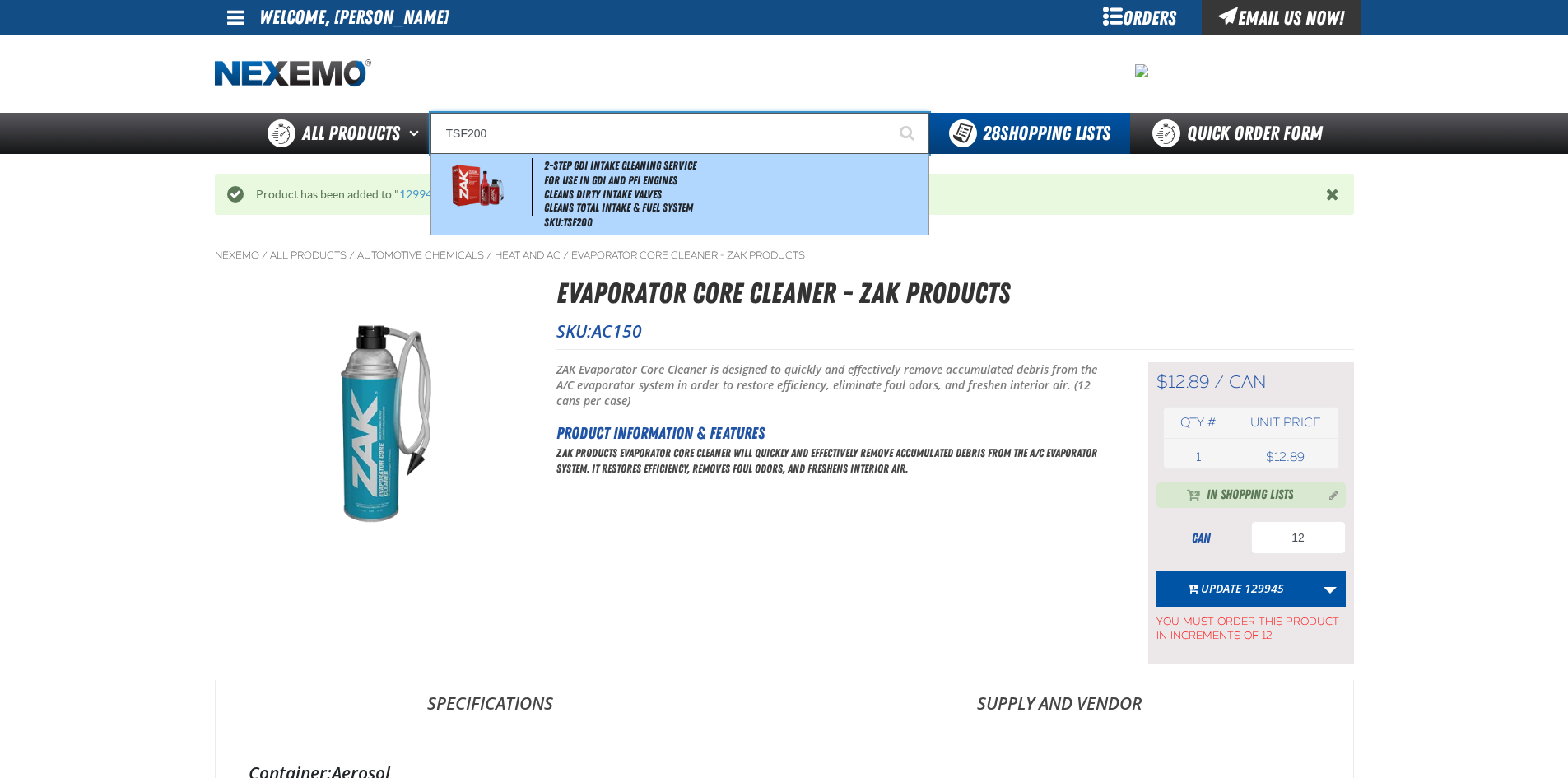
click at [487, 183] on img at bounding box center [477, 187] width 75 height 58
type input "2-Step GDI Intake Cleaning Service"
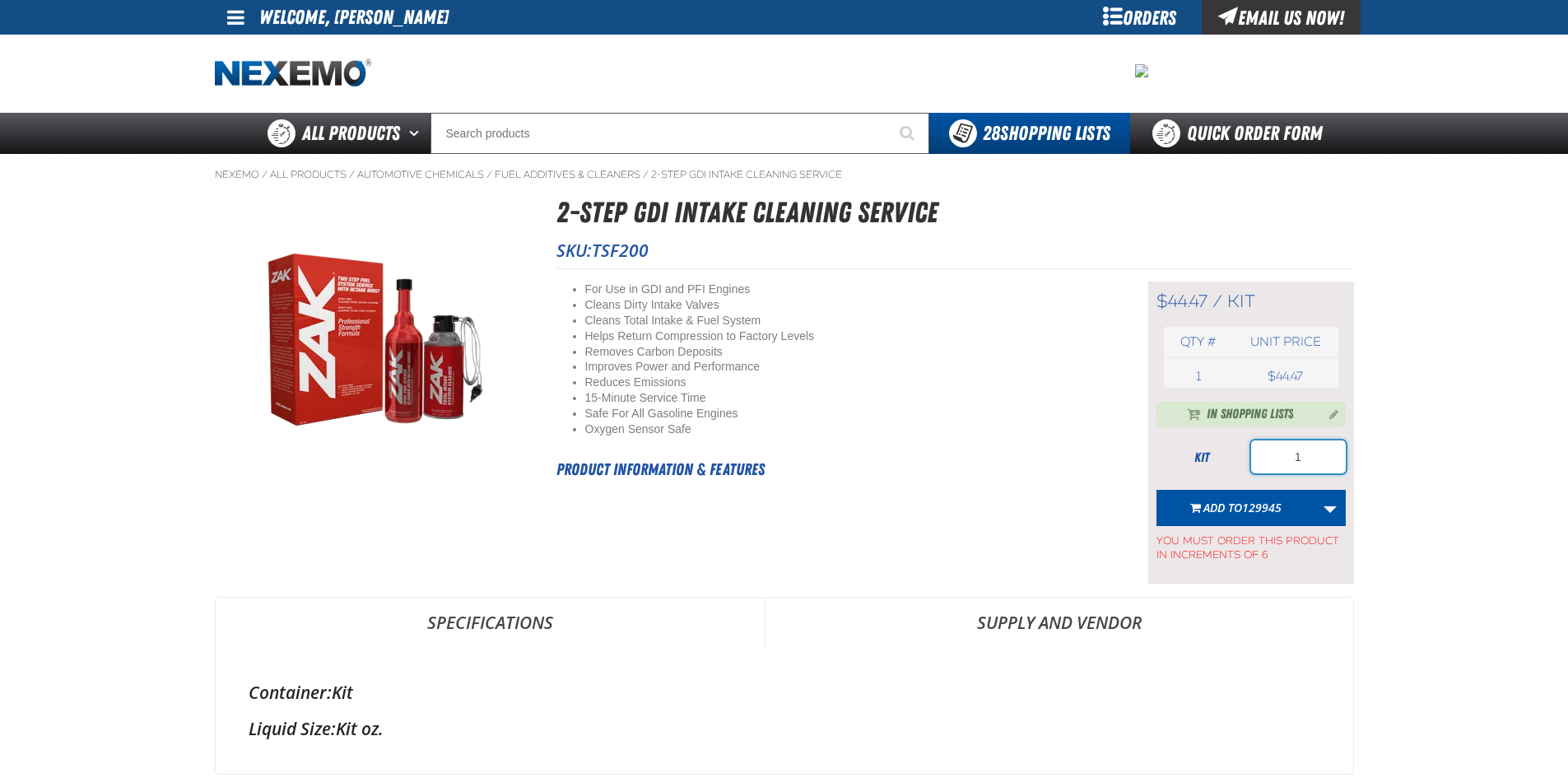
drag, startPoint x: 1294, startPoint y: 457, endPoint x: 1327, endPoint y: 447, distance: 34.5
click at [1327, 447] on input "1" at bounding box center [1298, 457] width 95 height 33
type input "6"
click at [1239, 509] on span "Add to 129945" at bounding box center [1242, 508] width 78 height 16
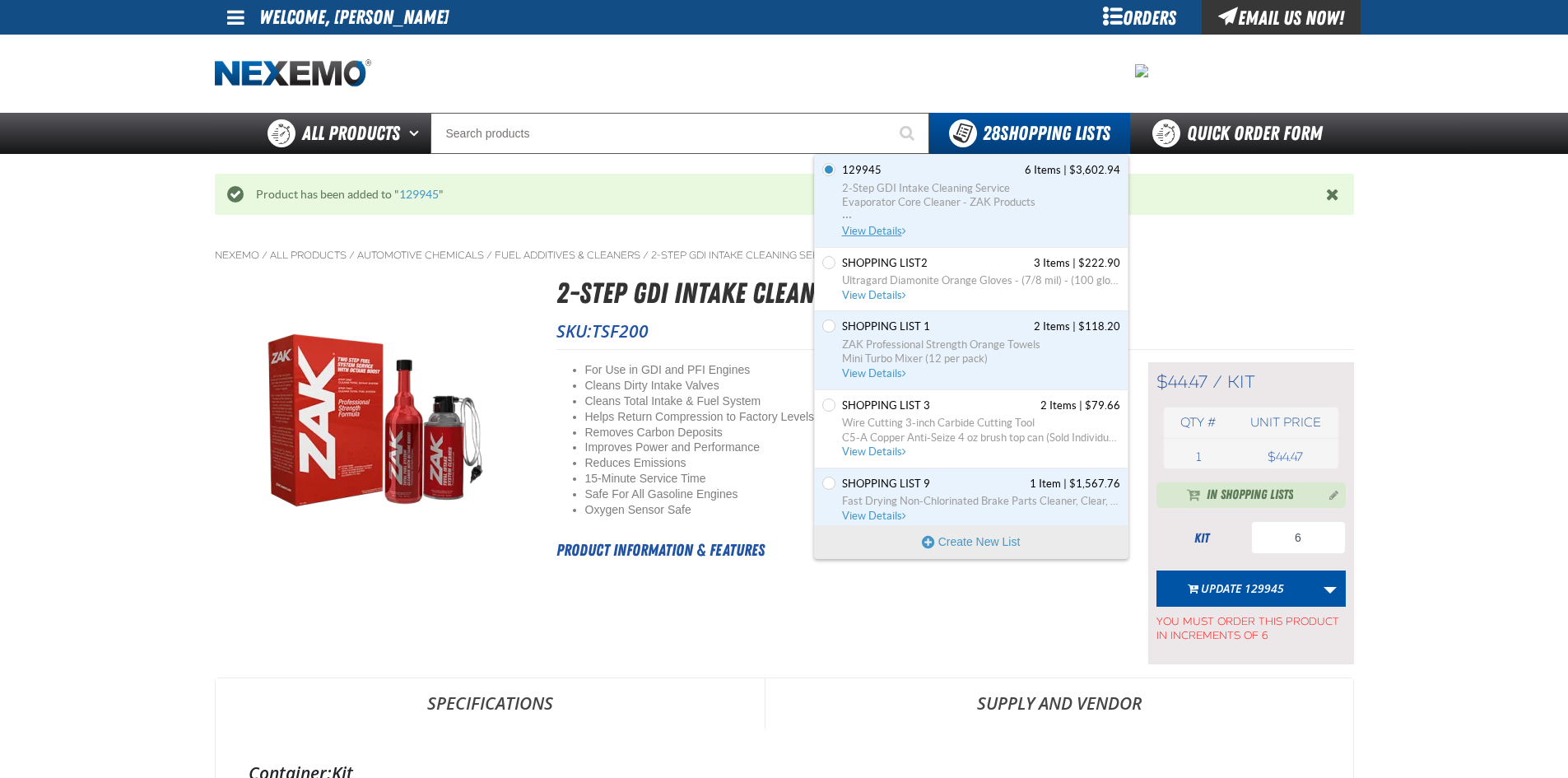
click at [882, 229] on span "View Details" at bounding box center [874, 231] width 67 height 12
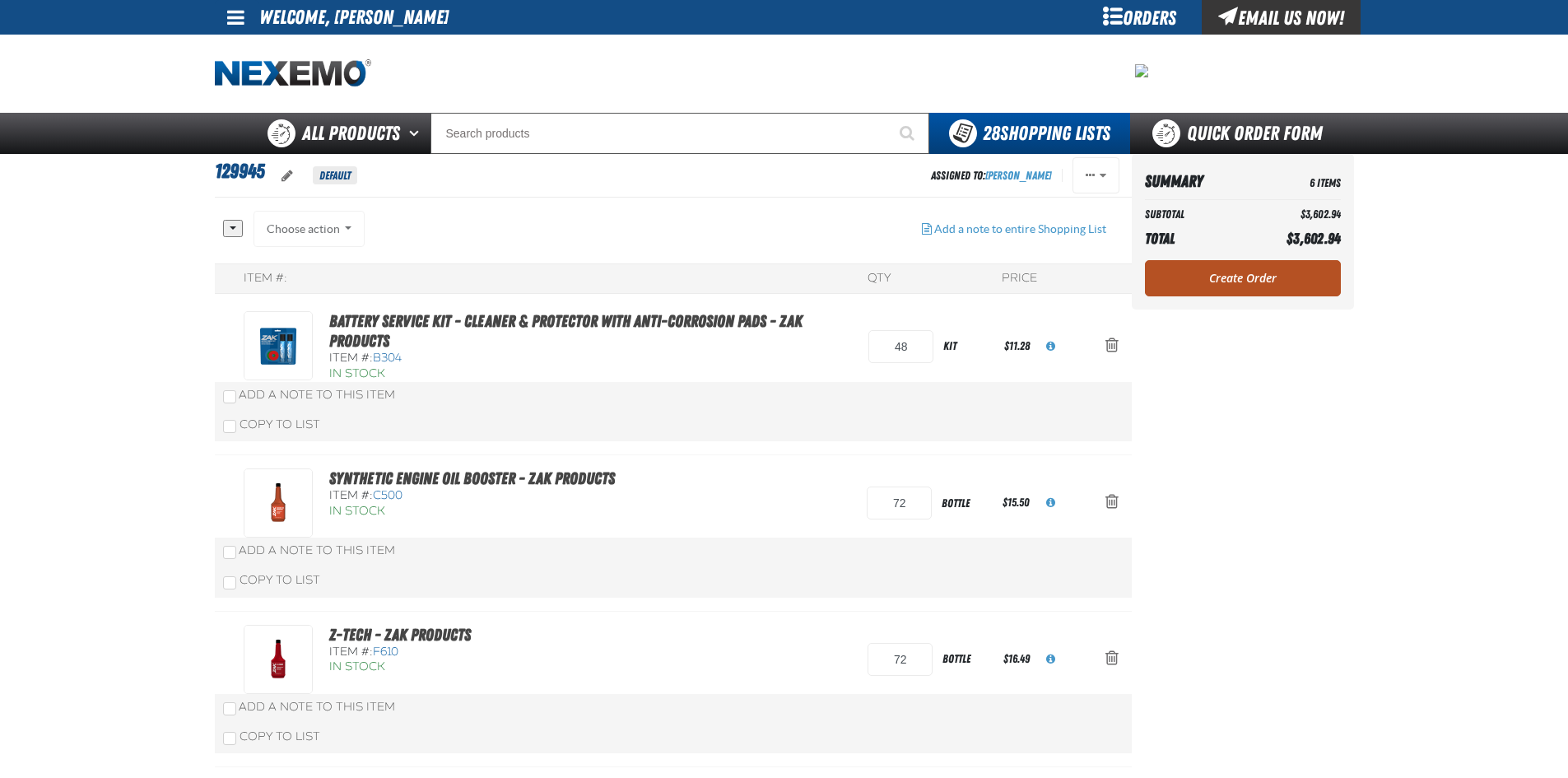
click at [1213, 277] on link "Create Order" at bounding box center [1242, 278] width 196 height 36
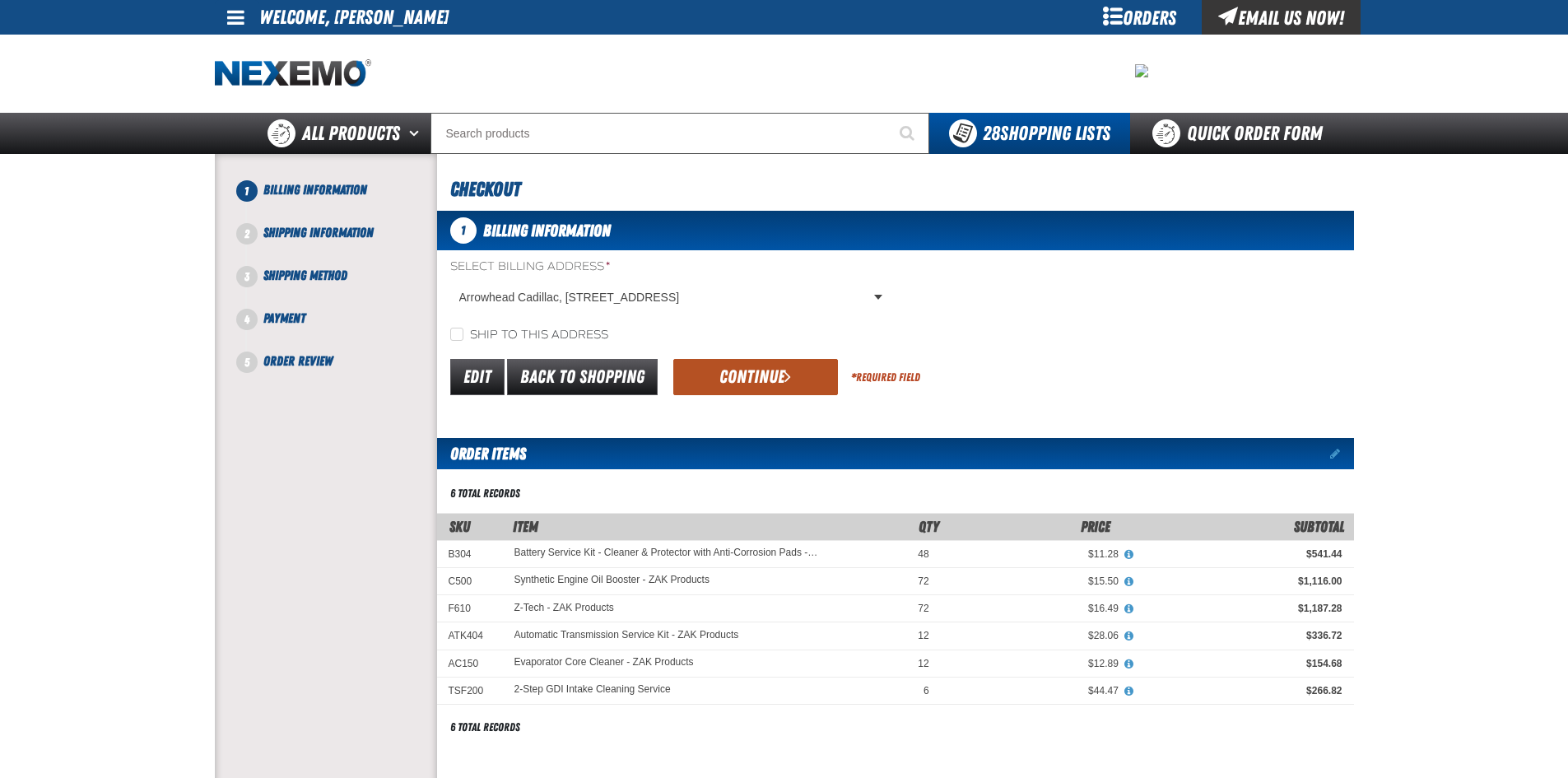
click at [740, 374] on button "Continue" at bounding box center [756, 377] width 165 height 36
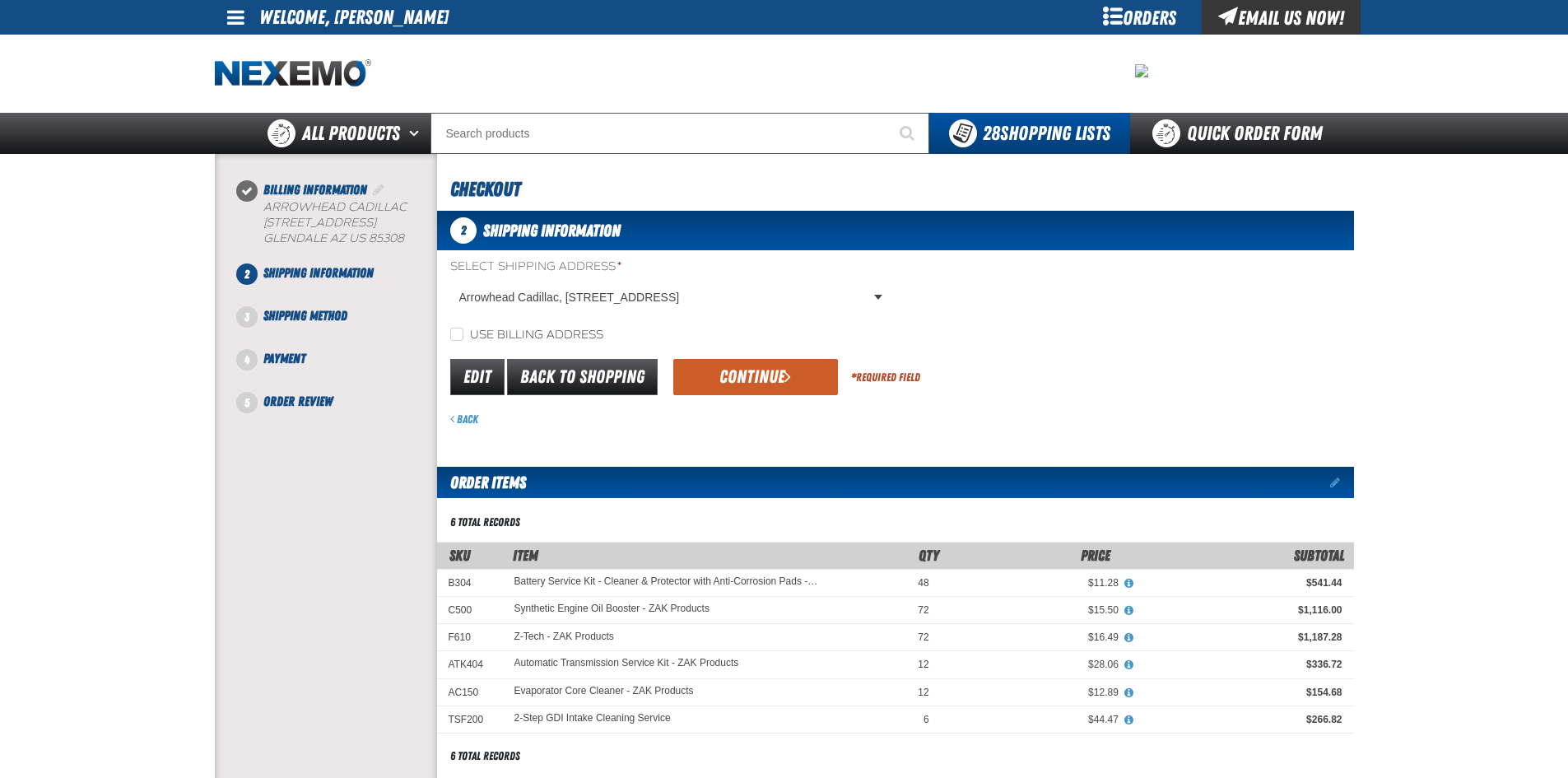
click at [740, 374] on button "Continue" at bounding box center [756, 377] width 165 height 36
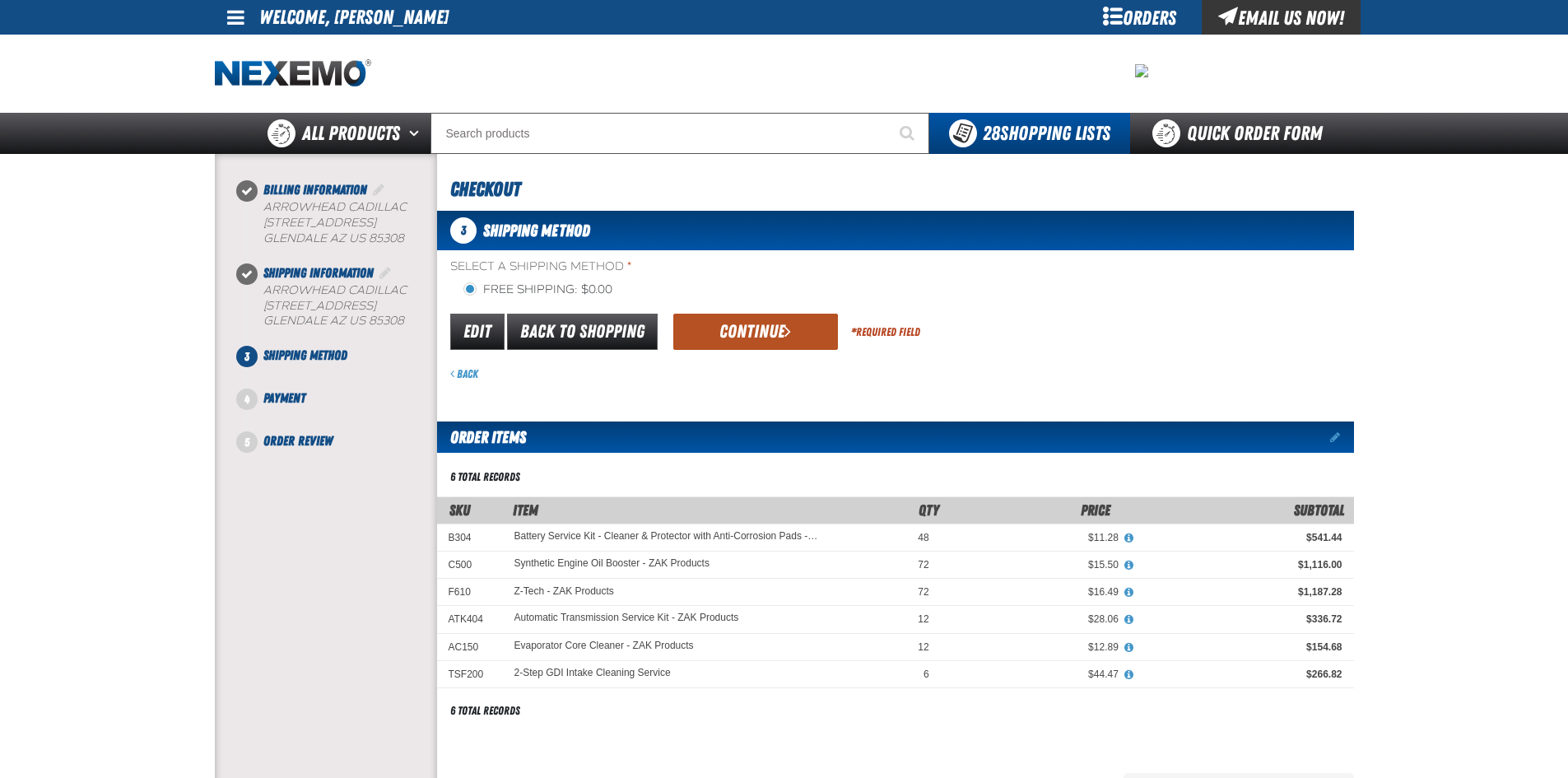
click at [737, 342] on button "Continue" at bounding box center [756, 332] width 165 height 36
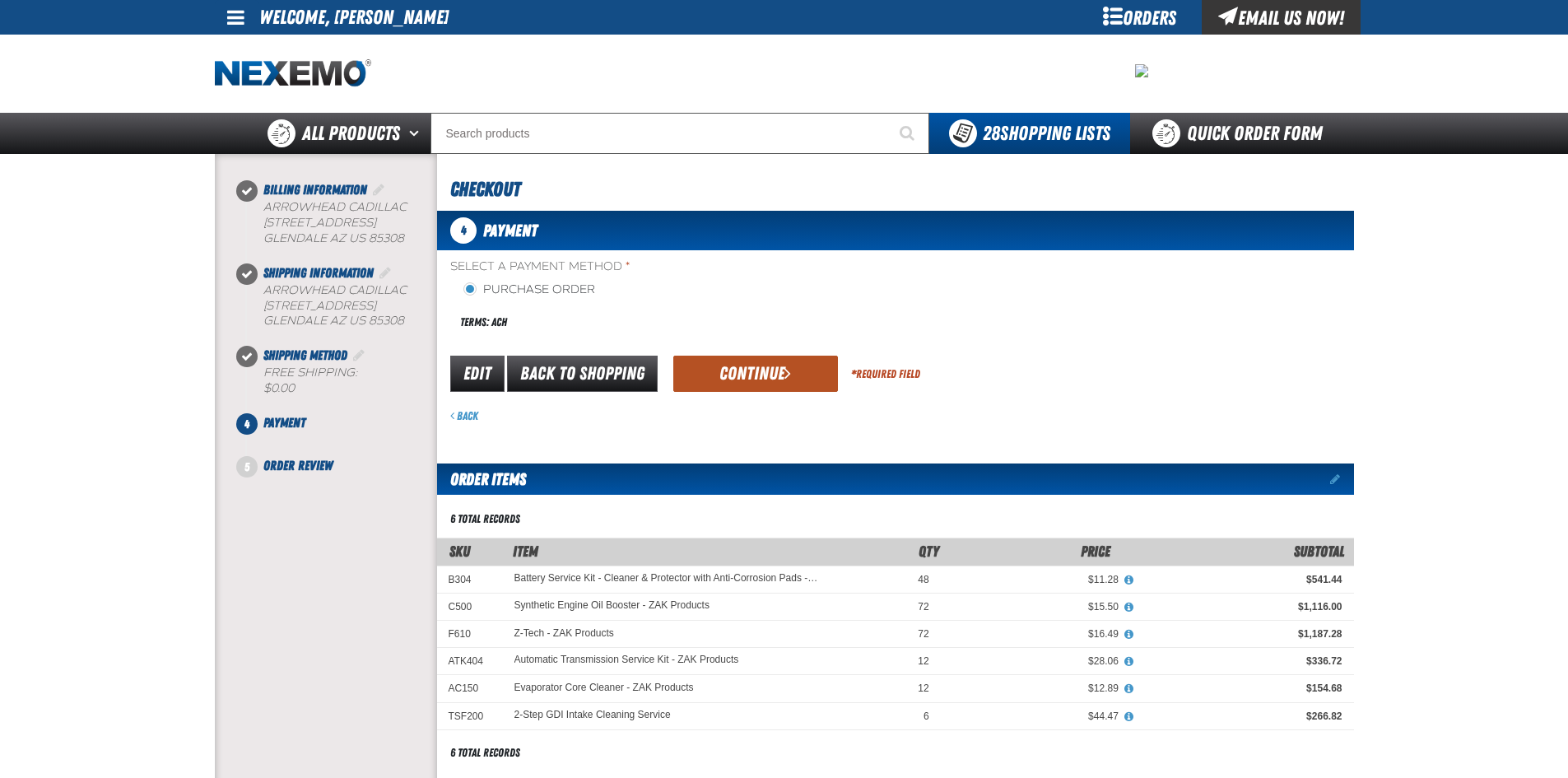
click at [734, 363] on button "Continue" at bounding box center [756, 374] width 165 height 36
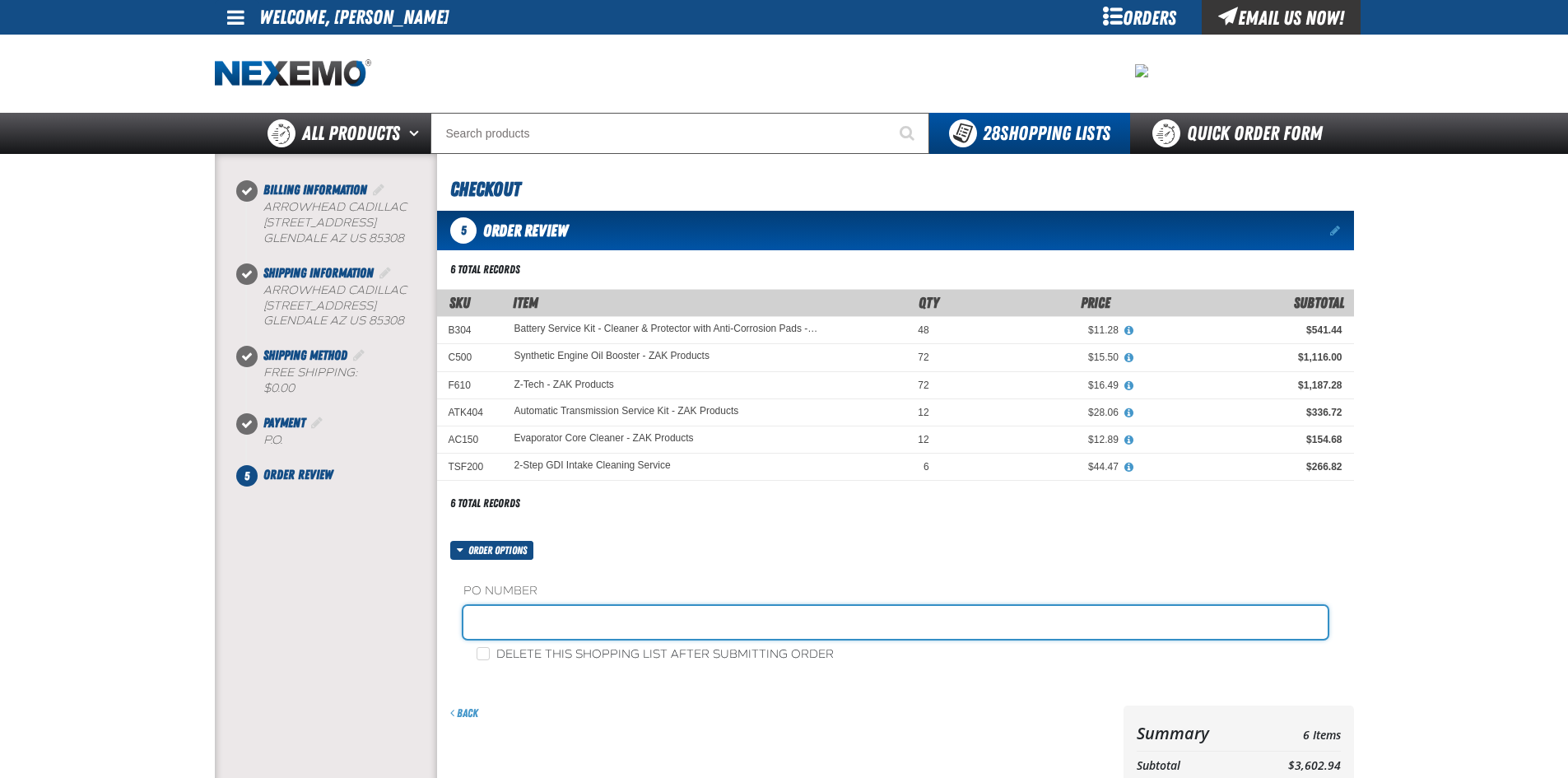
click at [521, 627] on input "text" at bounding box center [895, 622] width 864 height 33
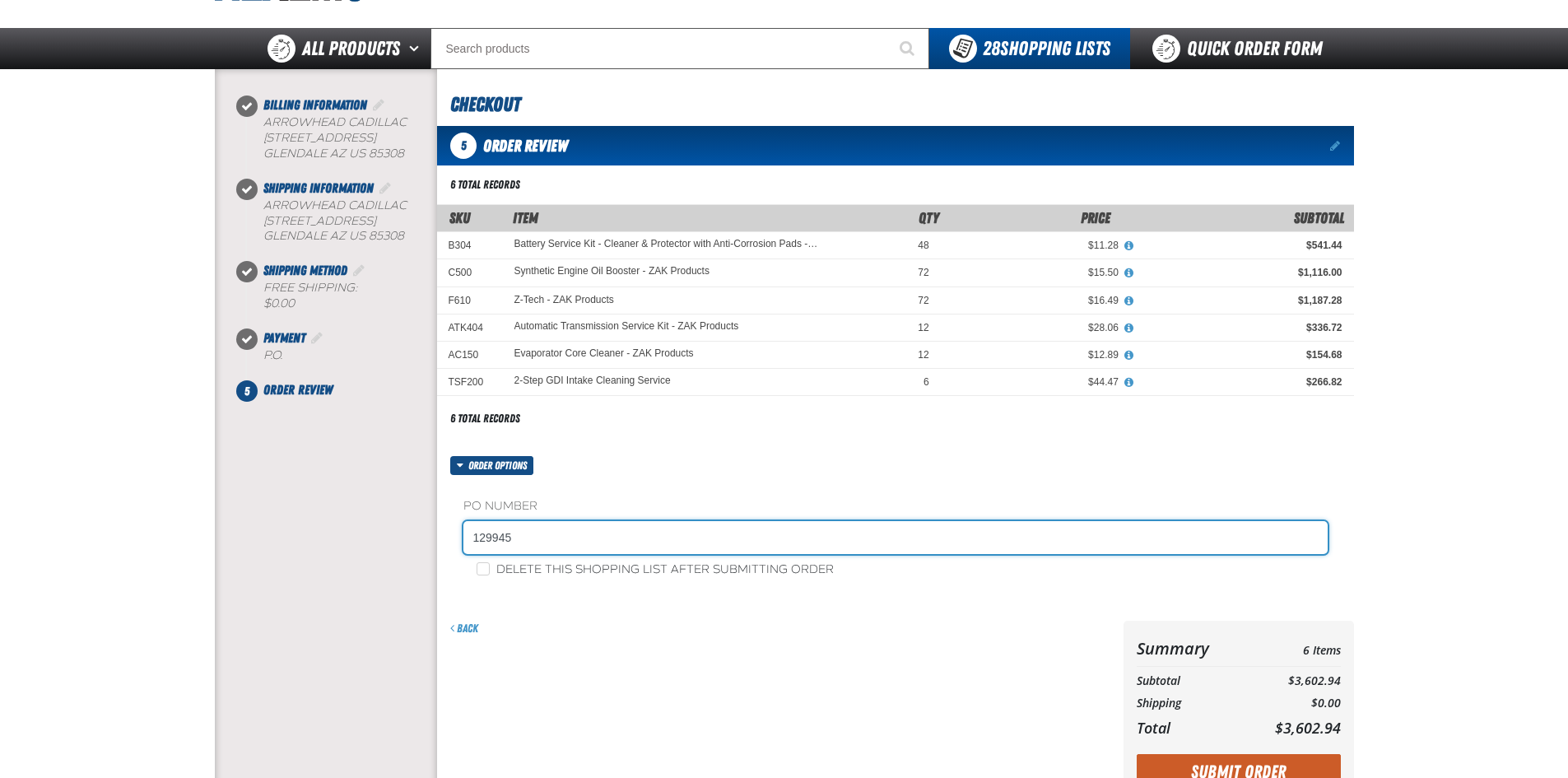
scroll to position [165, 0]
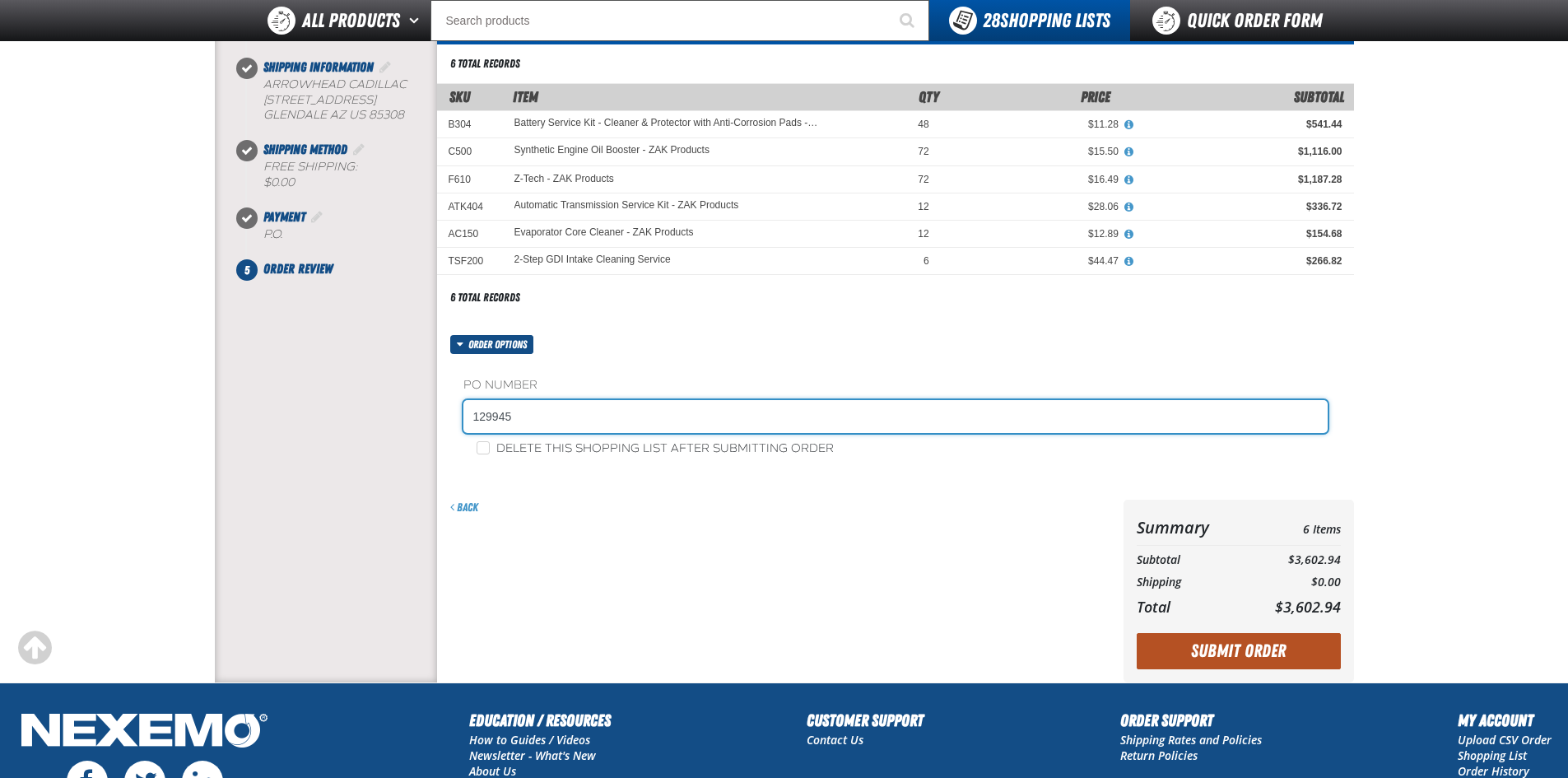
type input "129945"
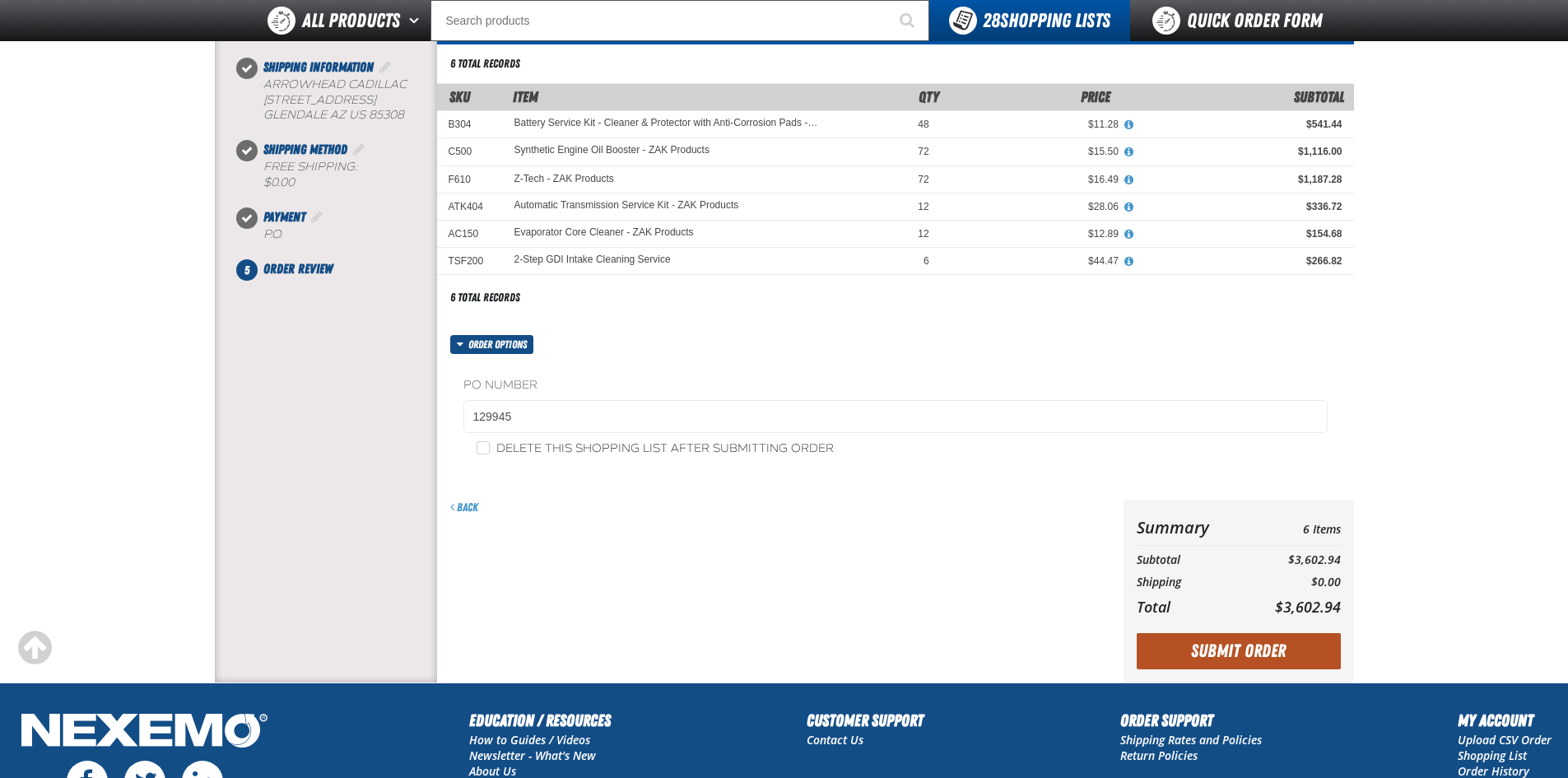
click at [1200, 646] on button "Submit Order" at bounding box center [1238, 651] width 204 height 36
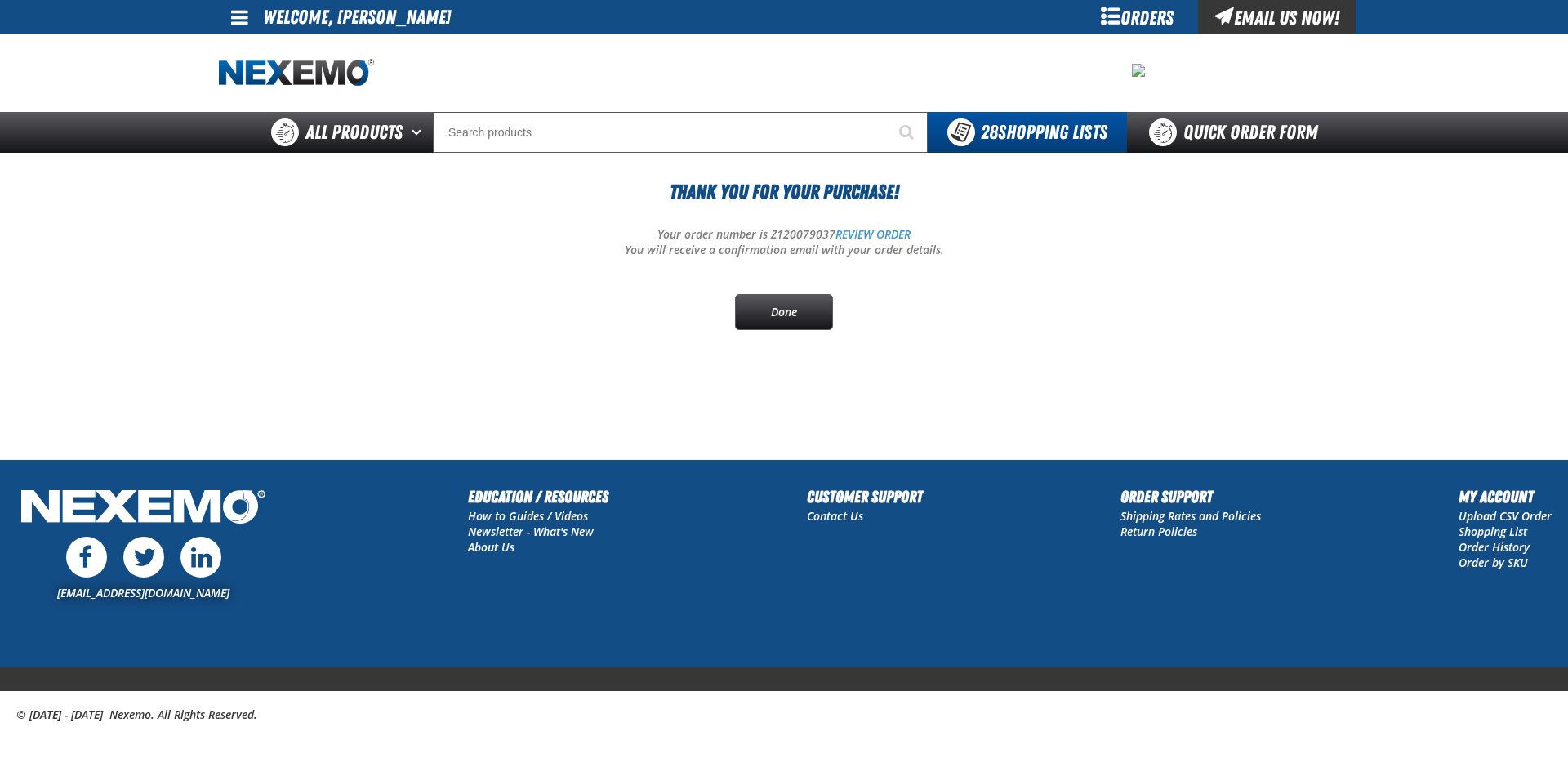
click at [237, 14] on span at bounding box center [239, 17] width 17 height 20
click at [256, 78] on link "Sign Out Sign Out" at bounding box center [254, 79] width 56 height 16
